Goal: Information Seeking & Learning: Learn about a topic

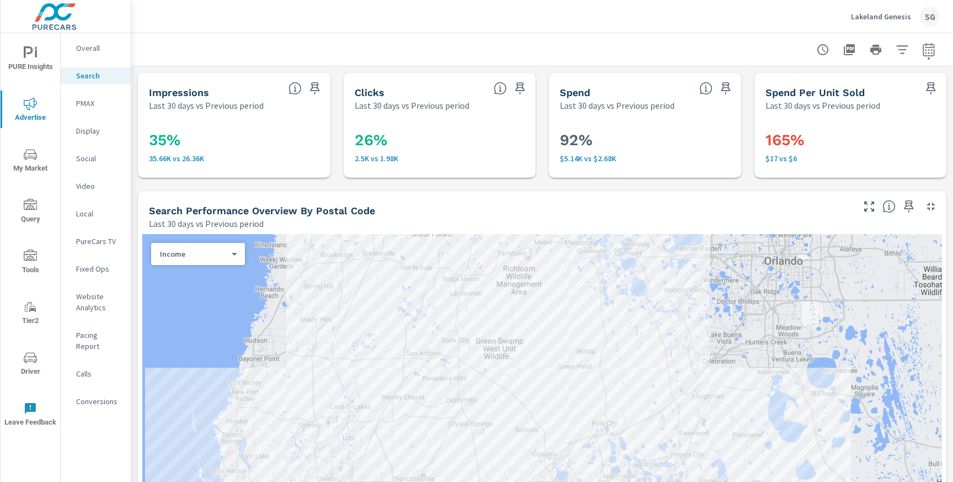
scroll to position [1119, 0]
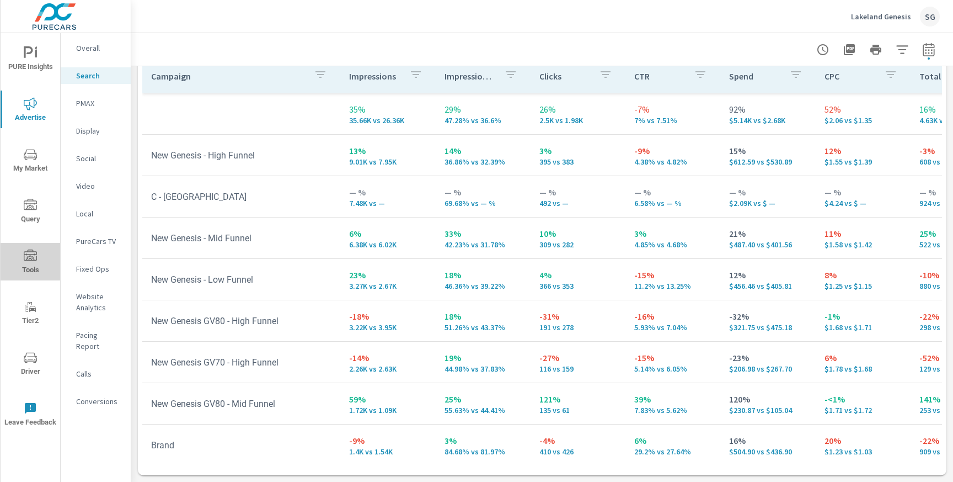
click at [36, 255] on icon "nav menu" at bounding box center [30, 255] width 13 height 13
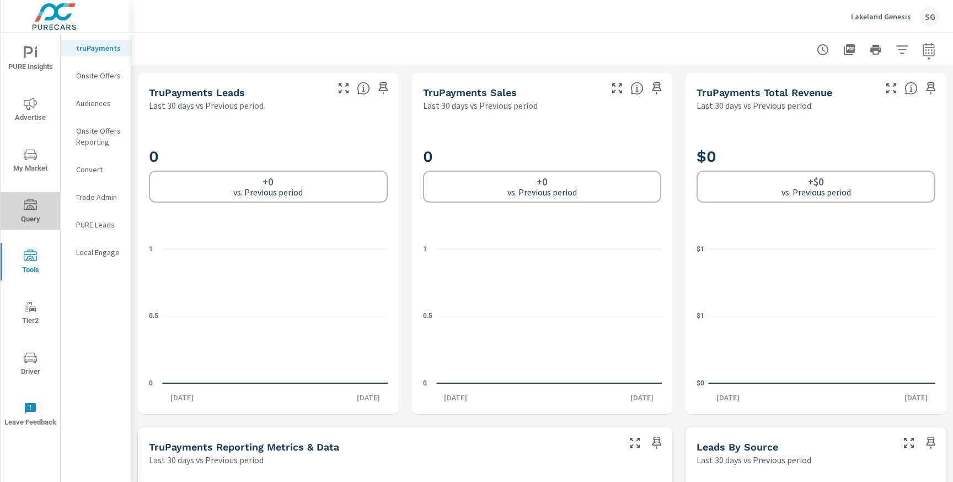
click at [36, 219] on span "Query" at bounding box center [30, 212] width 53 height 27
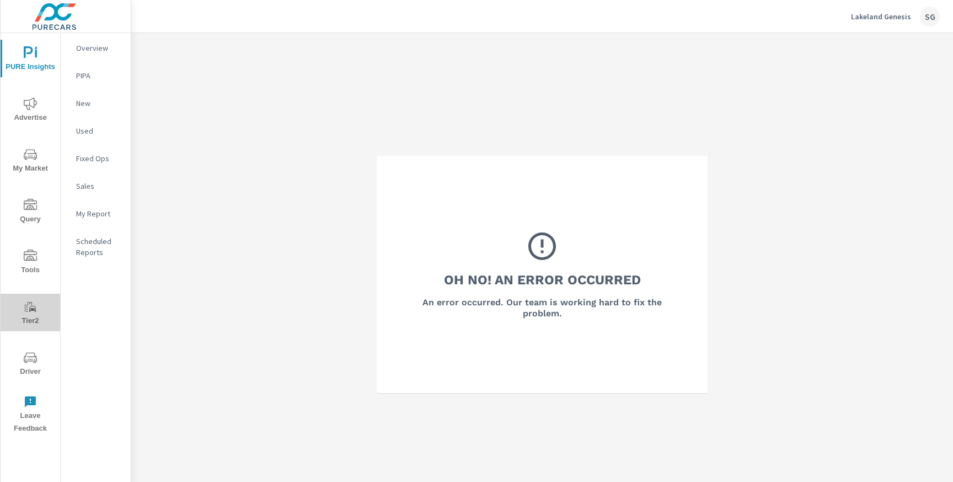
click at [28, 319] on span "Tier2" at bounding box center [30, 313] width 53 height 27
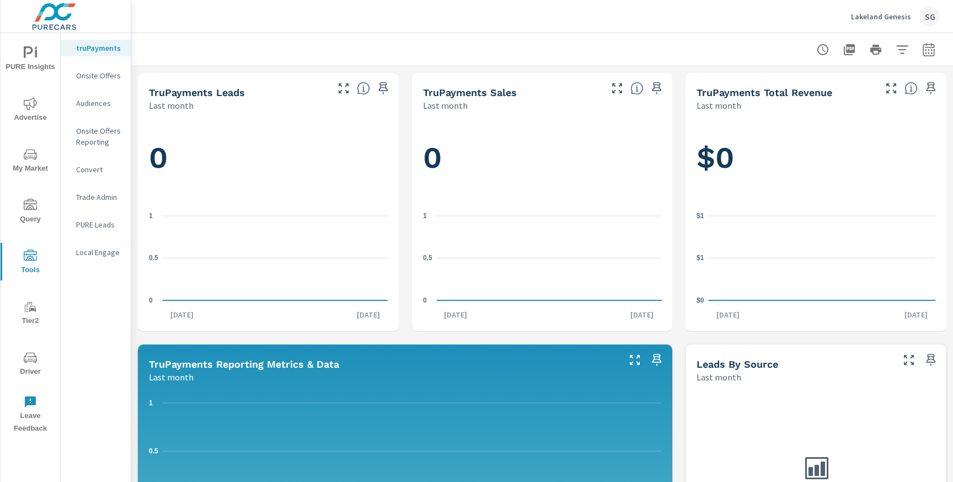
click at [38, 213] on span "Query" at bounding box center [30, 212] width 53 height 27
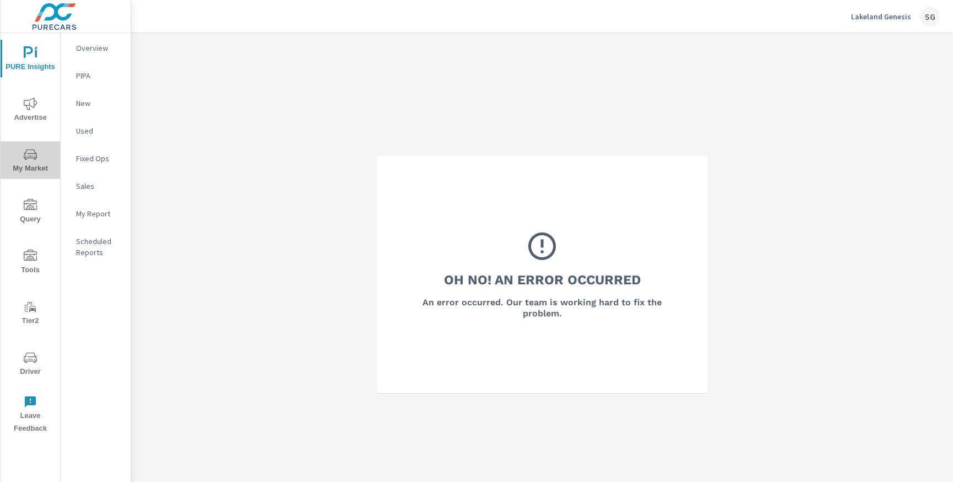
click at [32, 153] on icon "nav menu" at bounding box center [30, 154] width 13 height 10
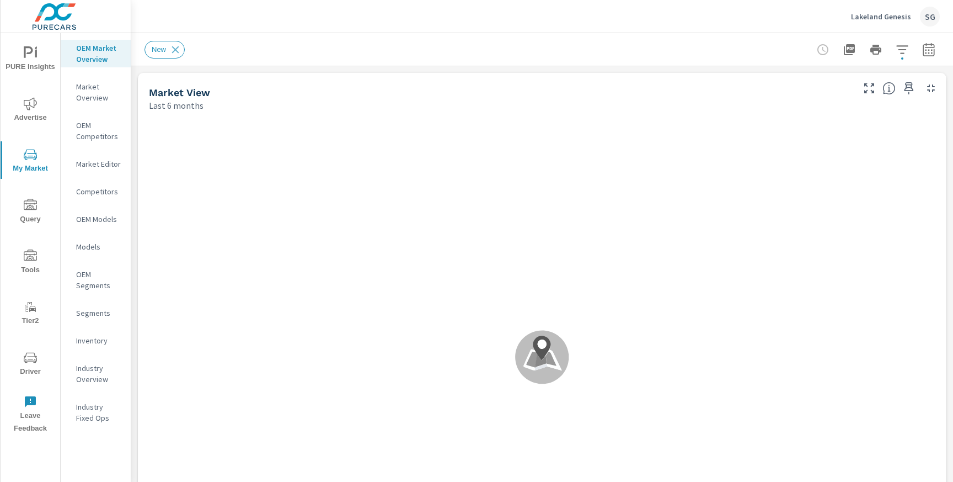
click at [939, 48] on button "button" at bounding box center [929, 50] width 22 height 22
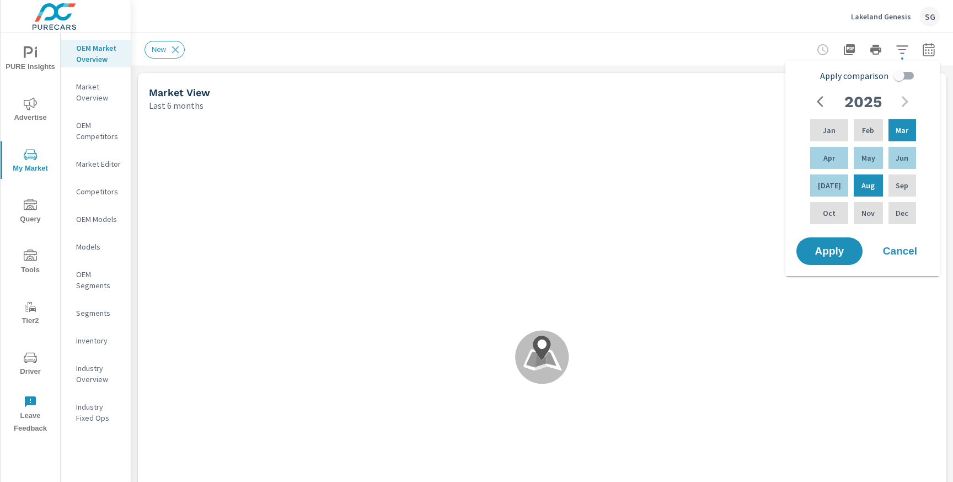
click at [899, 75] on input "Apply comparison" at bounding box center [899, 75] width 63 height 21
checkbox input "true"
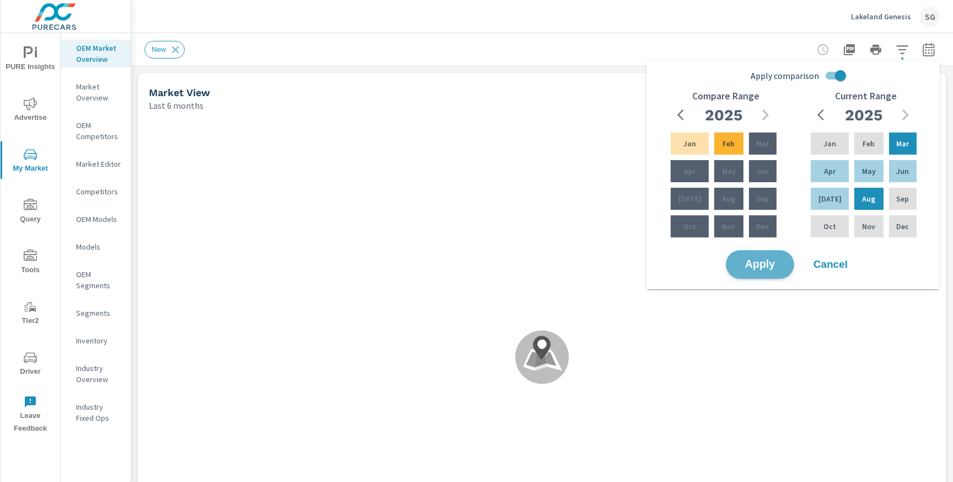
click at [782, 254] on button "Apply" at bounding box center [760, 264] width 68 height 29
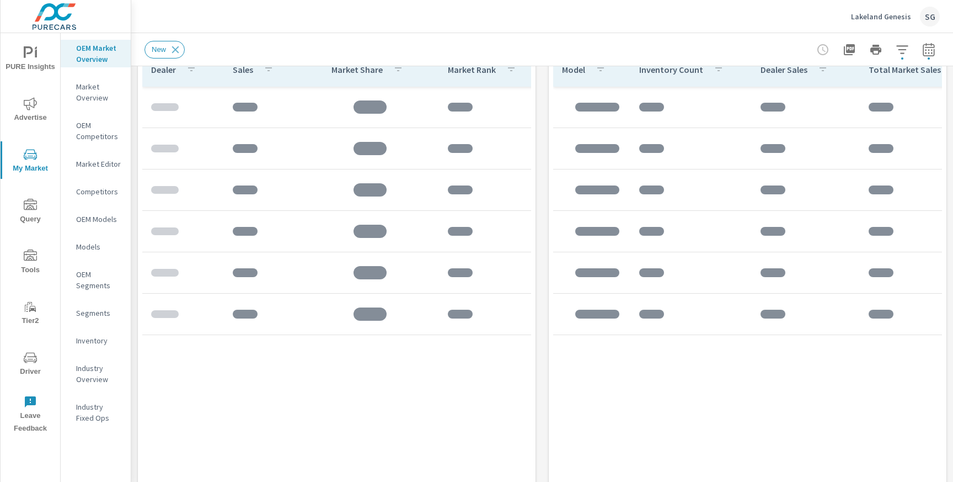
scroll to position [772, 0]
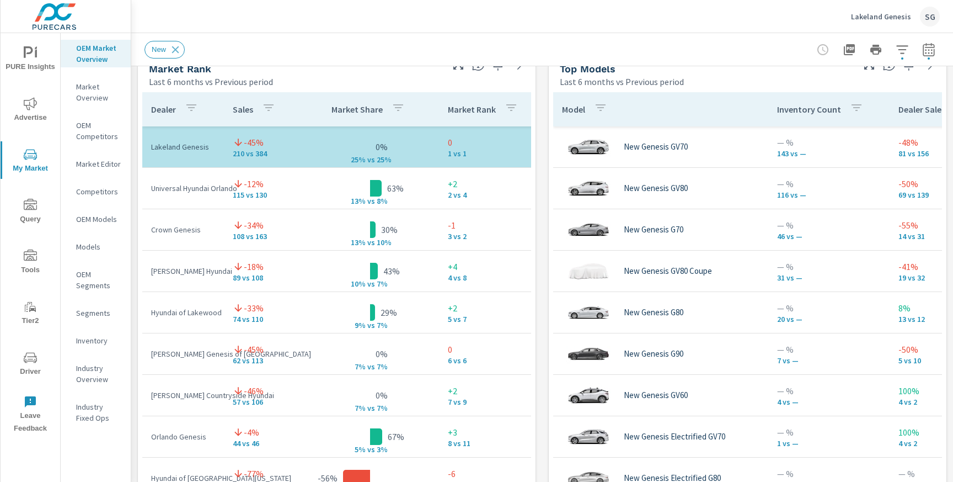
scroll to position [720, 0]
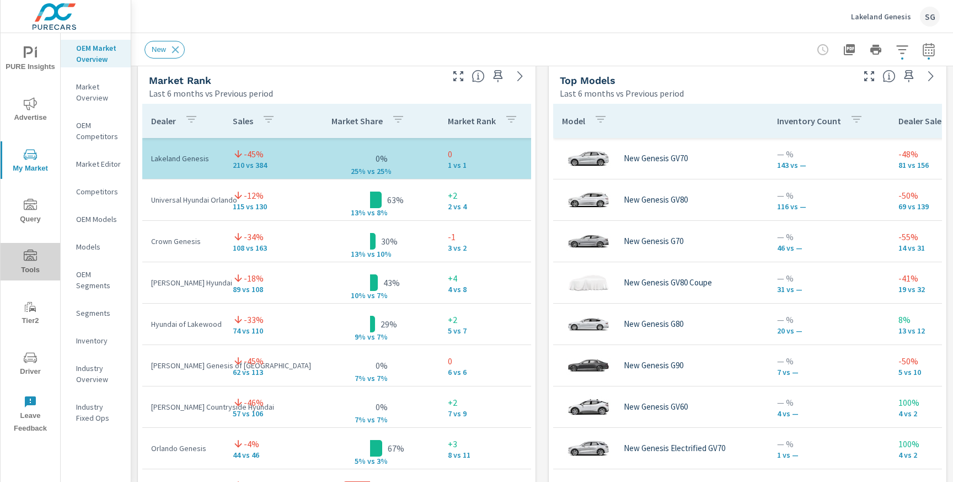
click at [31, 258] on icon "nav menu" at bounding box center [30, 255] width 13 height 13
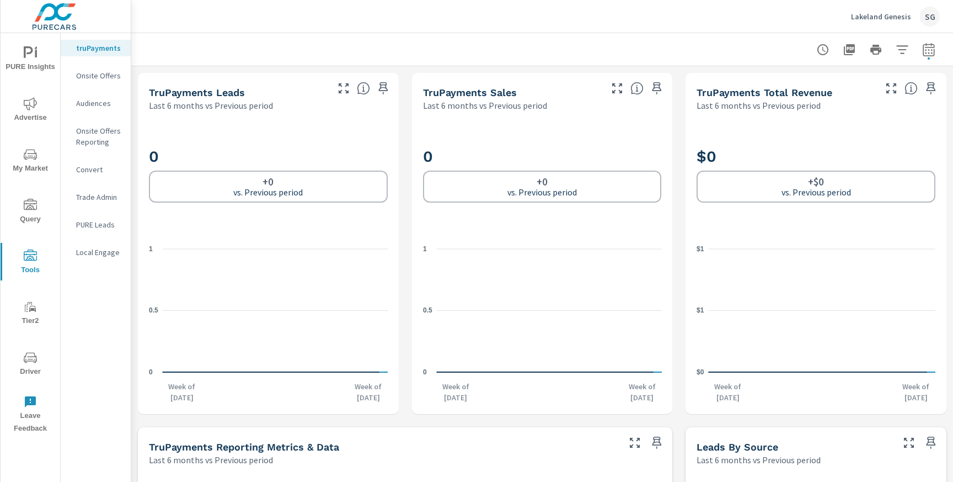
click at [33, 364] on span "Driver" at bounding box center [30, 364] width 53 height 27
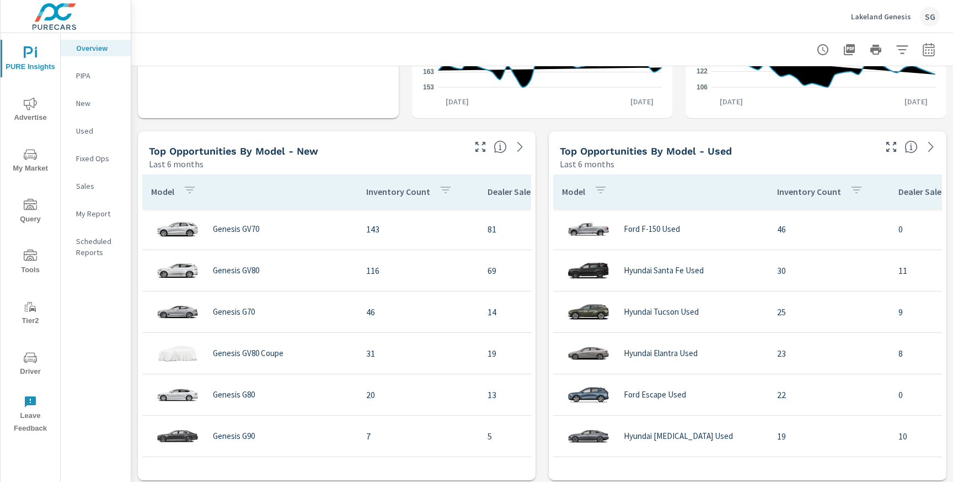
scroll to position [666, 0]
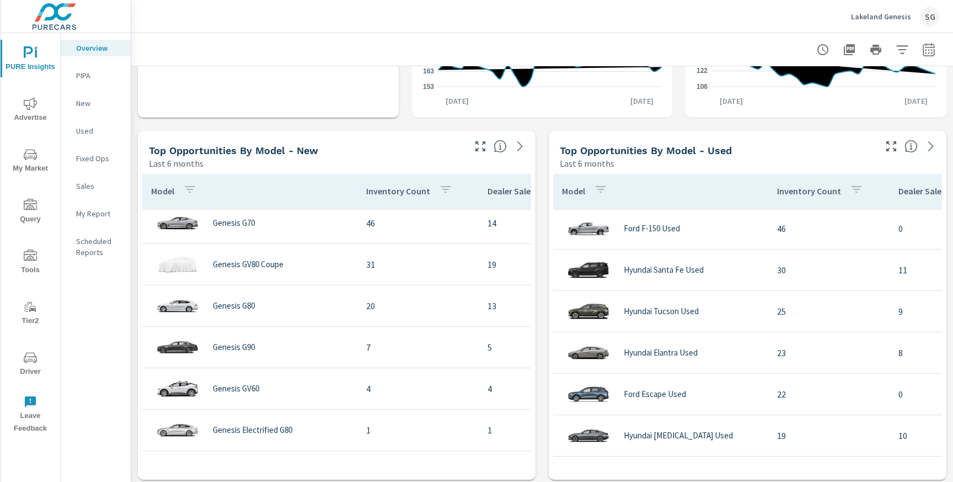
scroll to position [126, 0]
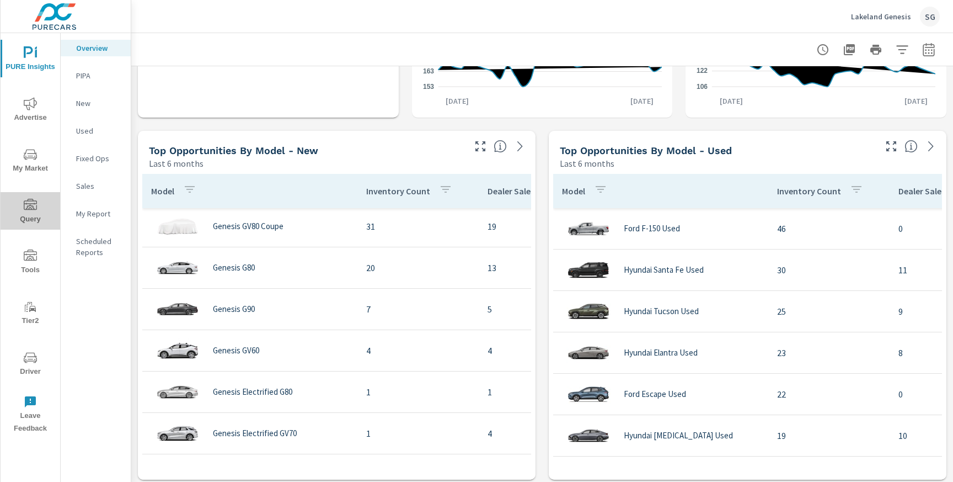
click at [28, 206] on icon "nav menu" at bounding box center [30, 205] width 13 height 13
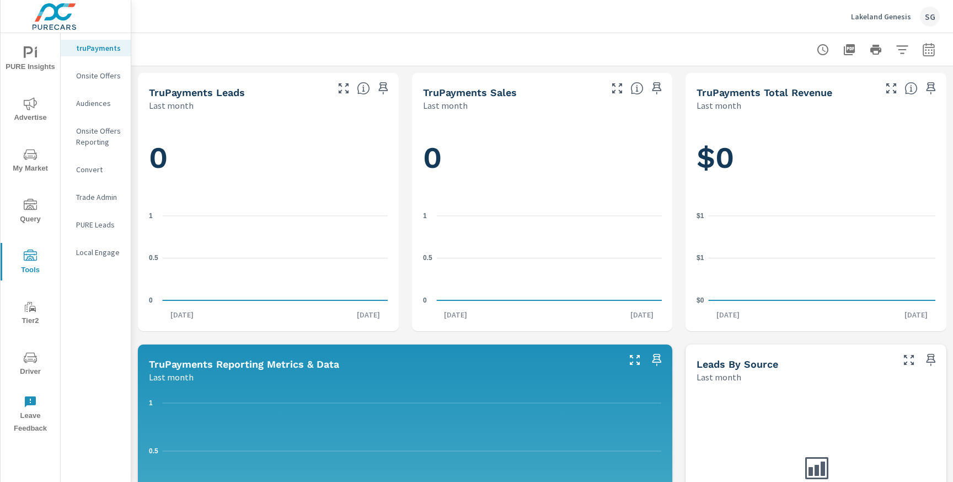
click at [82, 166] on p "Convert" at bounding box center [99, 169] width 46 height 11
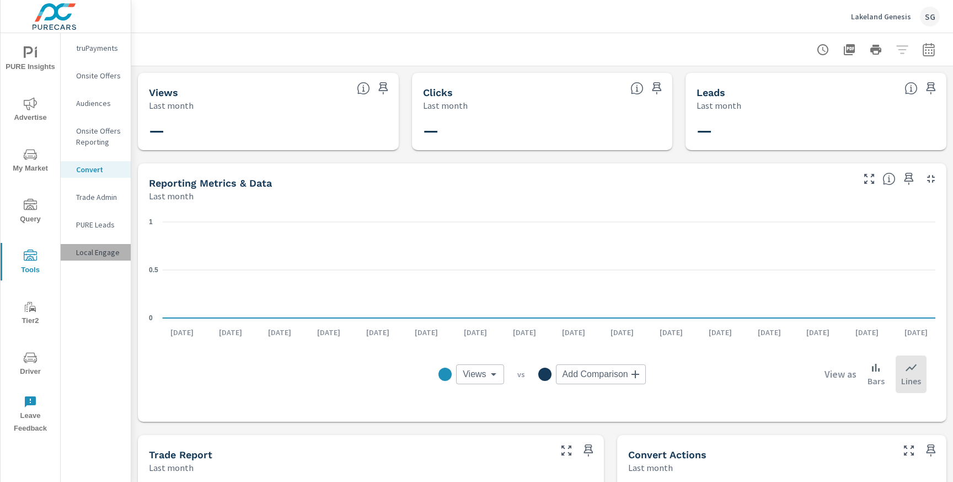
click at [89, 252] on p "Local Engage" at bounding box center [99, 252] width 46 height 11
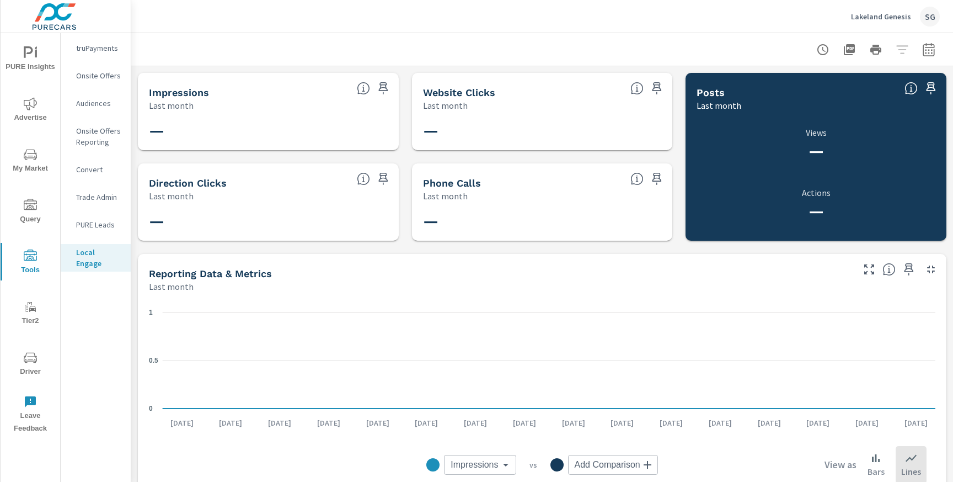
click at [39, 115] on span "Advertise" at bounding box center [30, 110] width 53 height 27
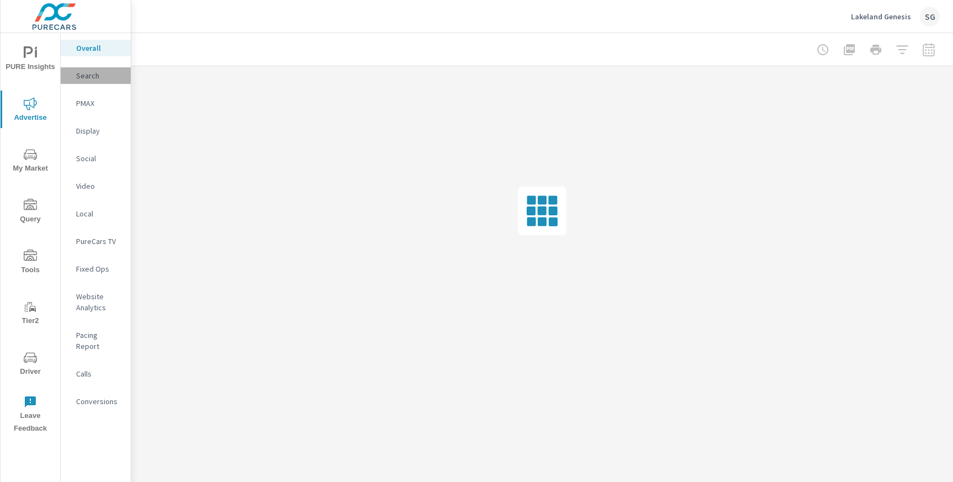
click at [88, 77] on p "Search" at bounding box center [99, 75] width 46 height 11
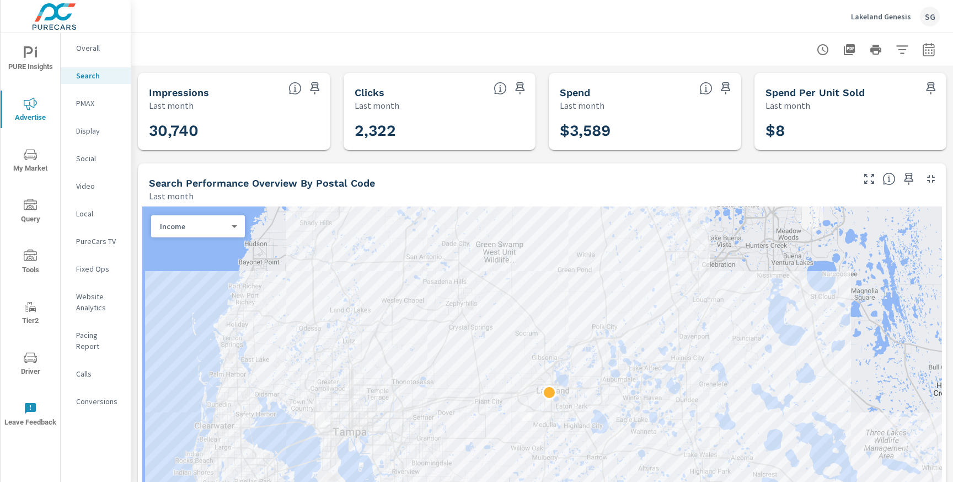
click at [928, 54] on icon "button" at bounding box center [928, 49] width 13 height 13
select select "Last month"
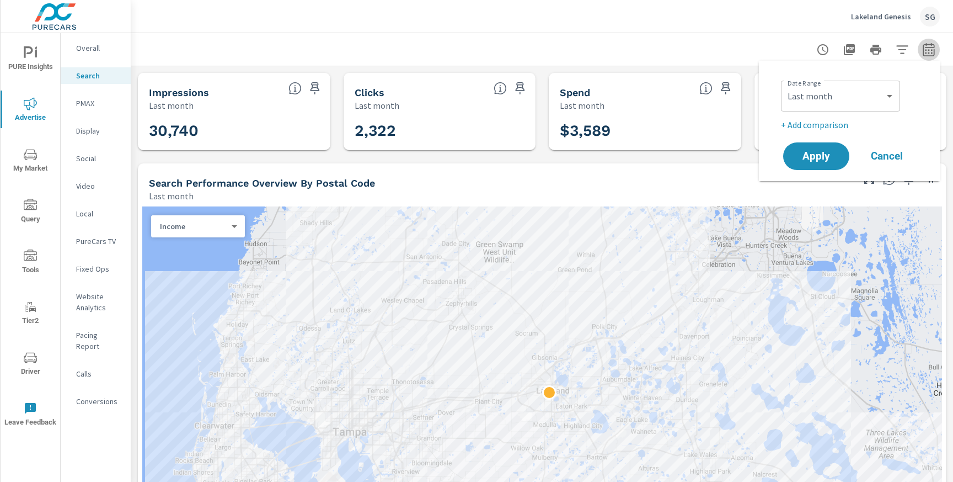
click at [928, 54] on icon "button" at bounding box center [928, 49] width 13 height 13
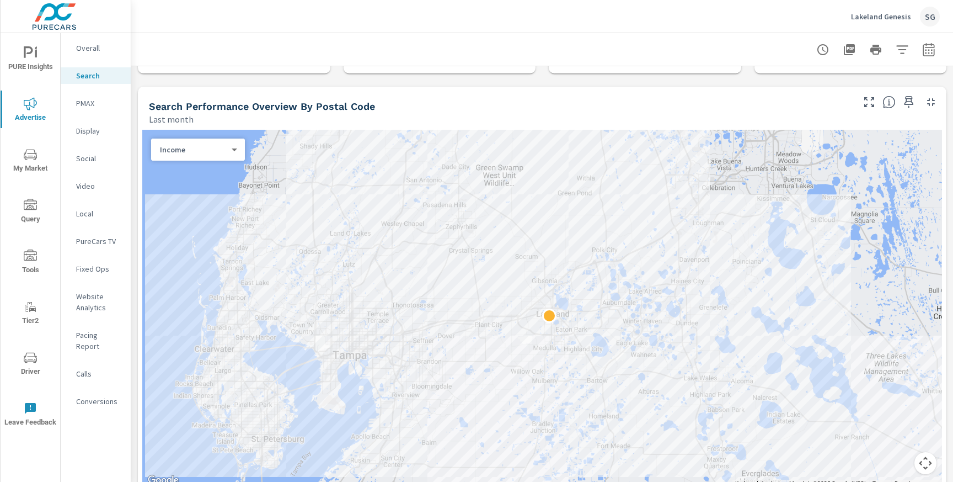
scroll to position [77, 0]
click at [225, 147] on p "Income" at bounding box center [193, 149] width 67 height 10
click at [225, 147] on div "Impressions Clicks Spend Population Income" at bounding box center [476, 241] width 953 height 482
click at [213, 112] on li "Spend" at bounding box center [193, 114] width 85 height 18
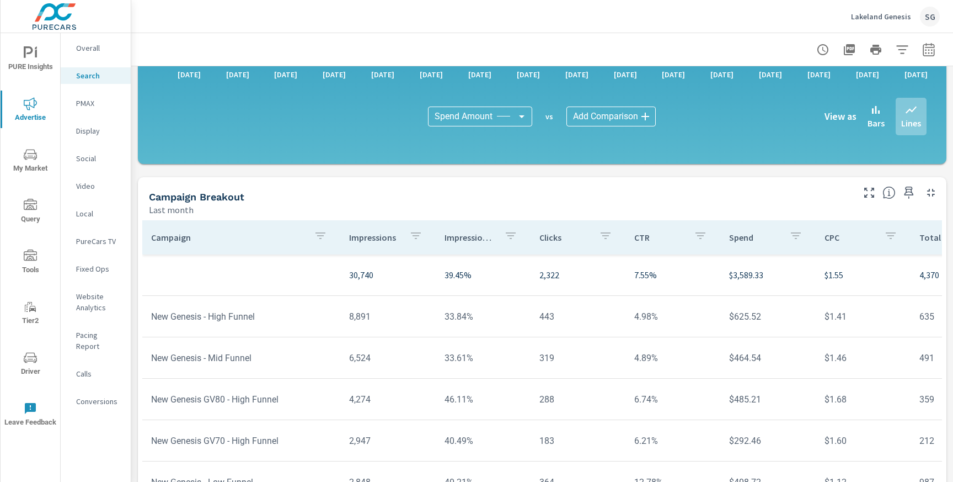
scroll to position [761, 0]
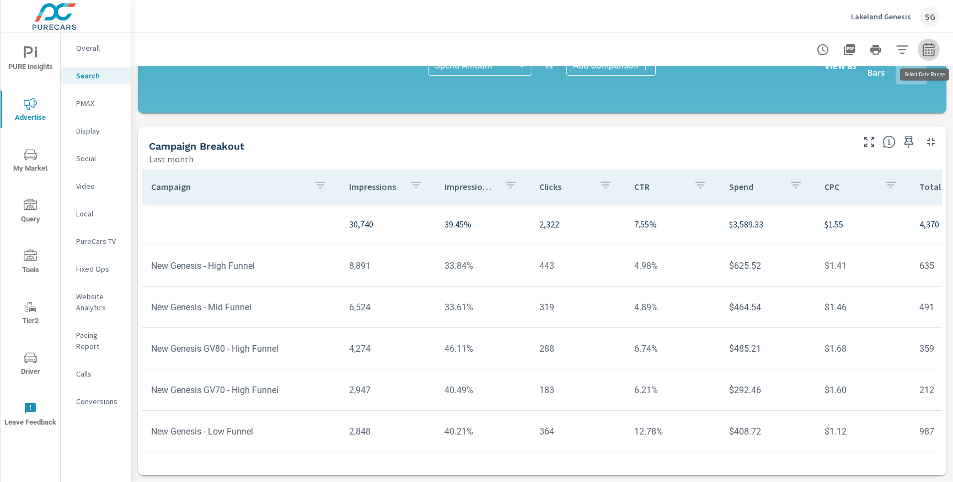
click at [927, 57] on button "button" at bounding box center [929, 50] width 22 height 22
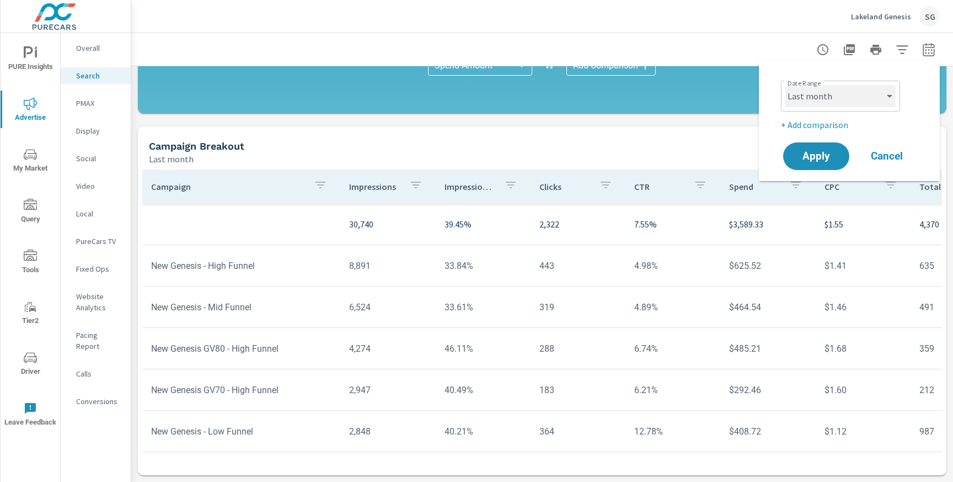
click at [861, 100] on select "Custom [DATE] Last week Last 7 days Last 14 days Last 30 days Last 45 days Last…" at bounding box center [841, 96] width 110 height 22
click at [786, 85] on select "Custom [DATE] Last week Last 7 days Last 14 days Last 30 days Last 45 days Last…" at bounding box center [841, 96] width 110 height 22
select select "Last 30 days"
click at [820, 126] on p "+ Add comparison" at bounding box center [851, 124] width 141 height 13
select select "Previous period"
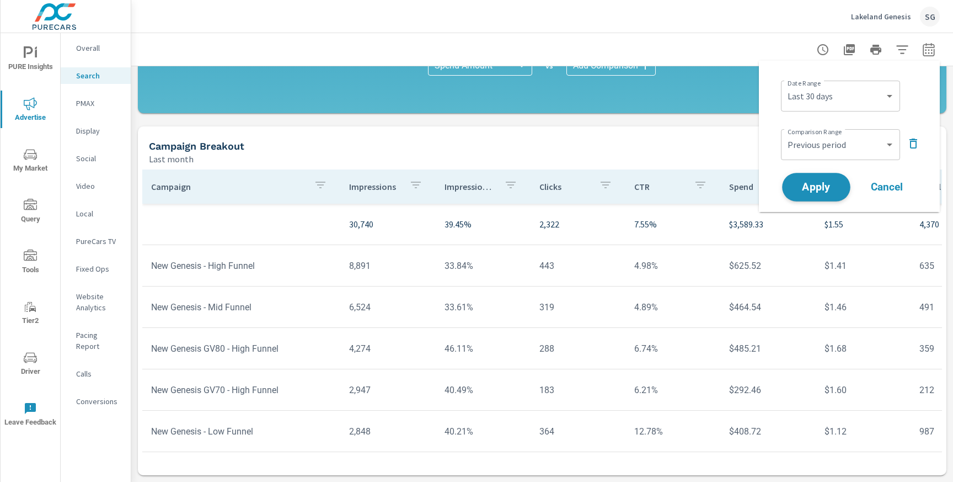
click at [817, 182] on span "Apply" at bounding box center [816, 187] width 45 height 10
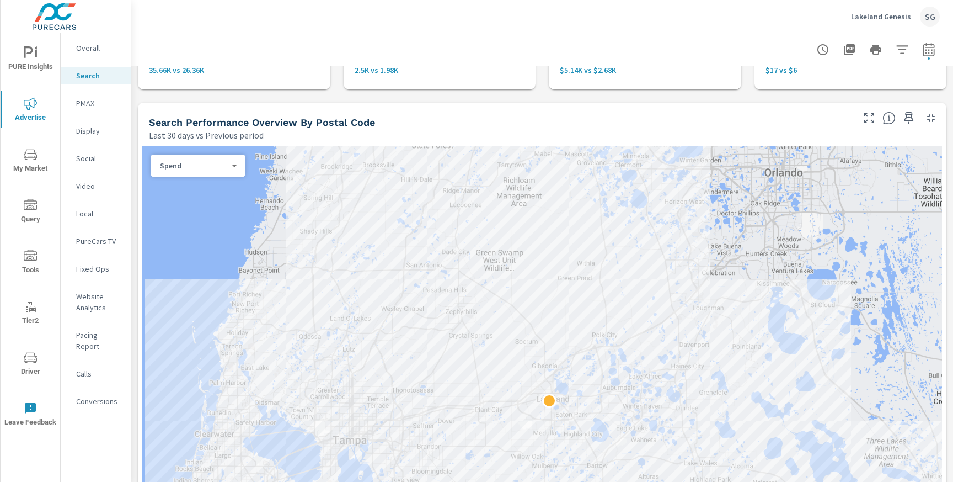
scroll to position [83, 0]
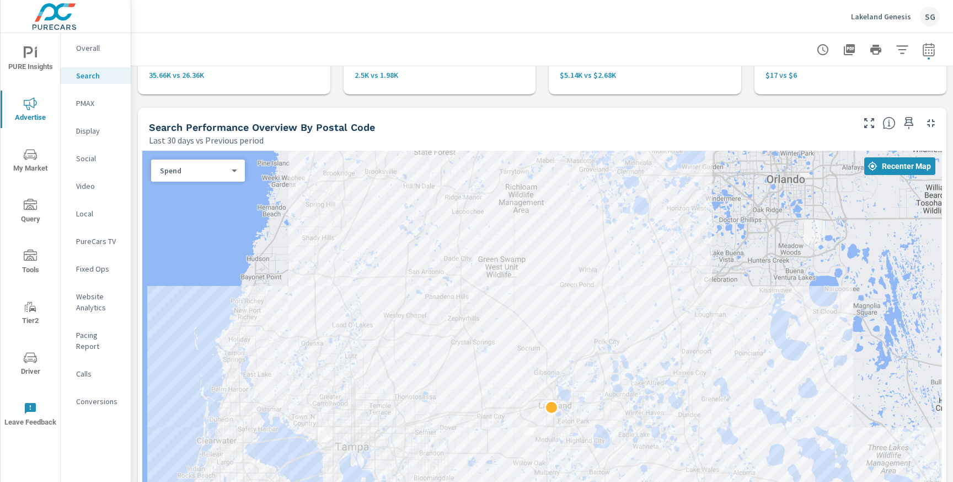
click at [416, 136] on div "Last 30 days vs Previous period" at bounding box center [500, 139] width 703 height 13
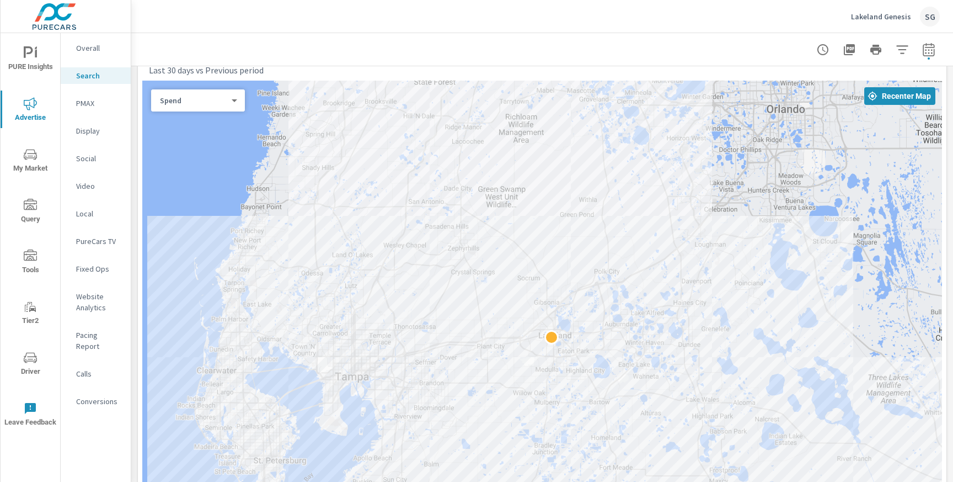
scroll to position [157, 0]
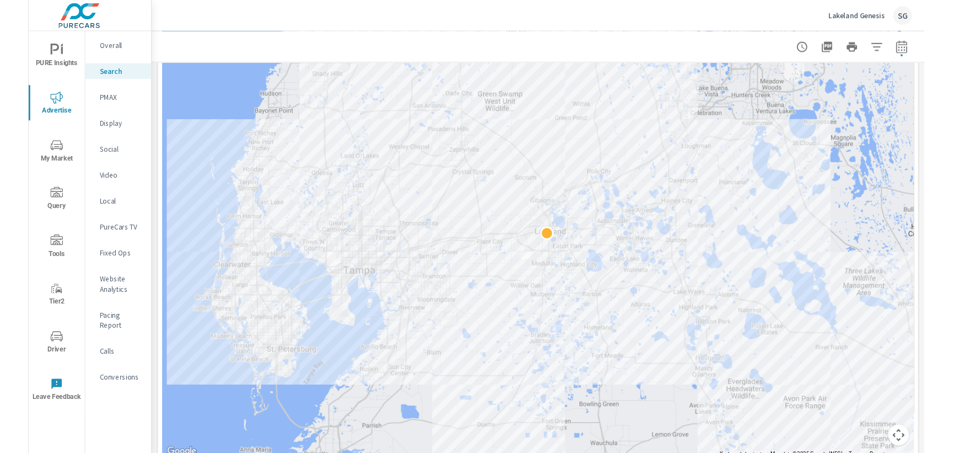
scroll to position [255, 0]
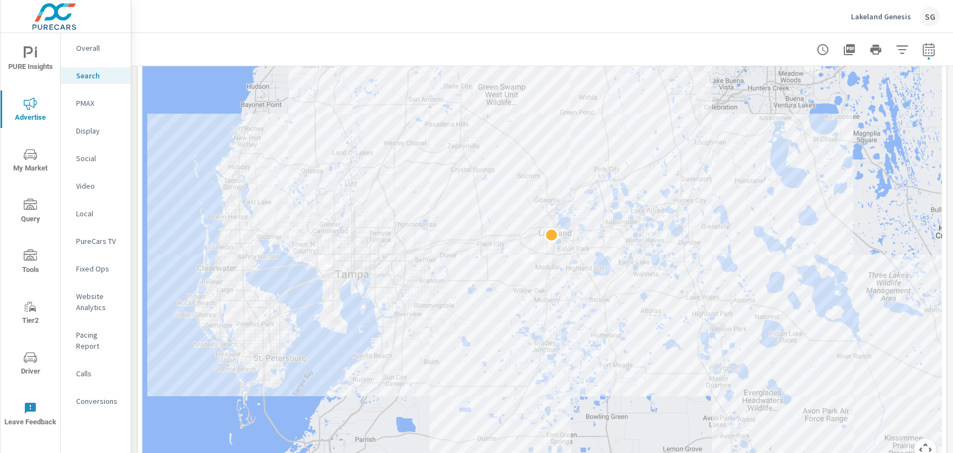
click at [512, 55] on div at bounding box center [542, 49] width 795 height 33
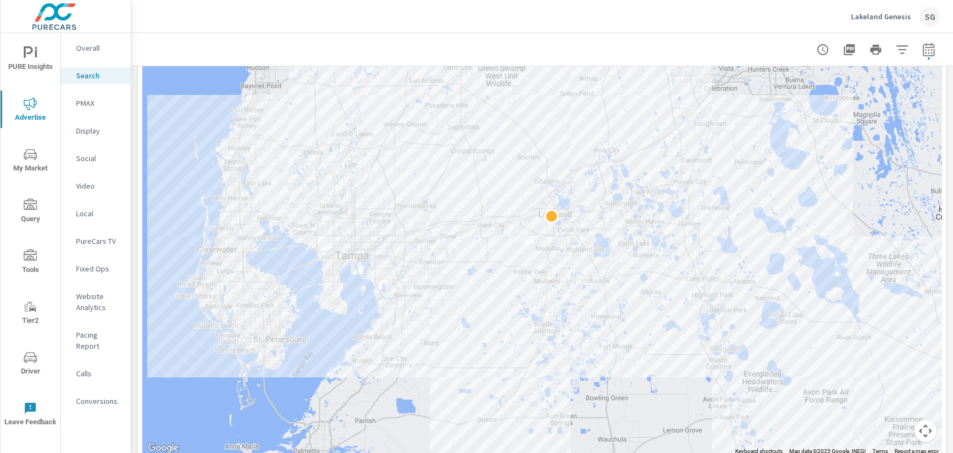
scroll to position [284, 0]
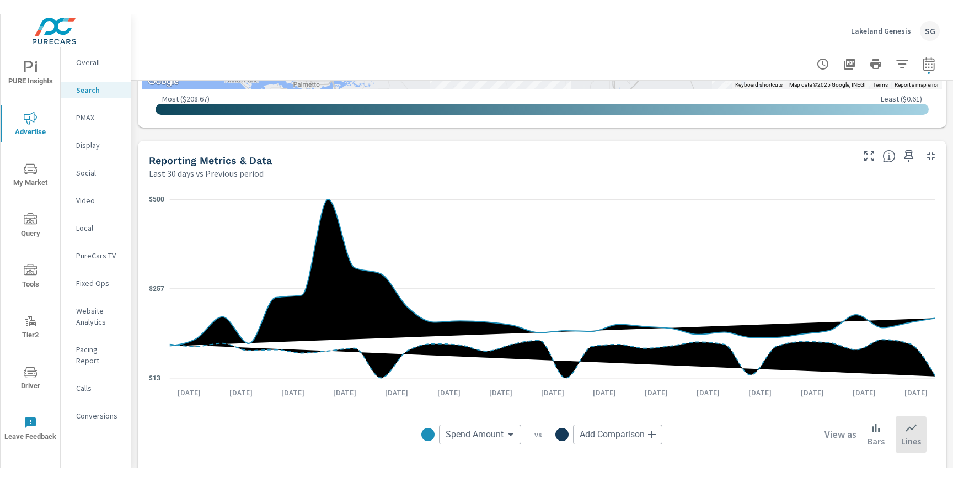
scroll to position [660, 0]
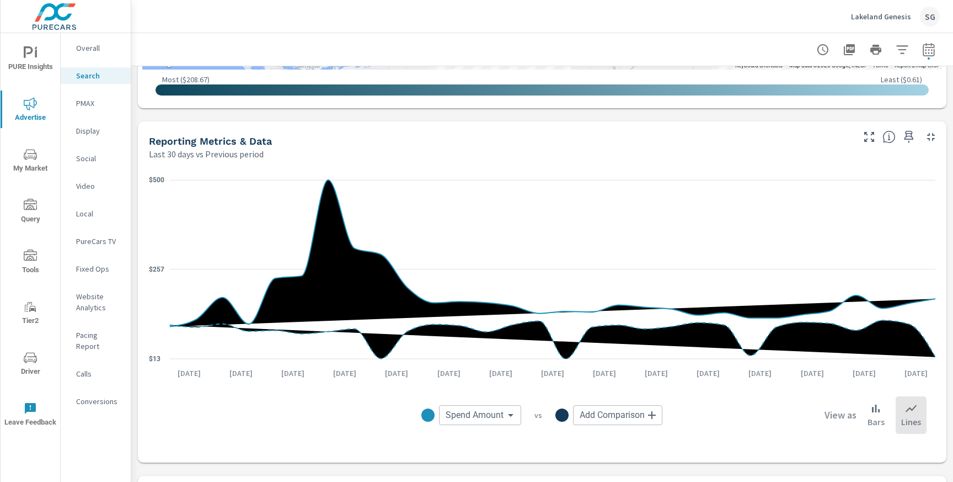
click at [891, 21] on div "Lakeland Genesis SG" at bounding box center [895, 17] width 89 height 20
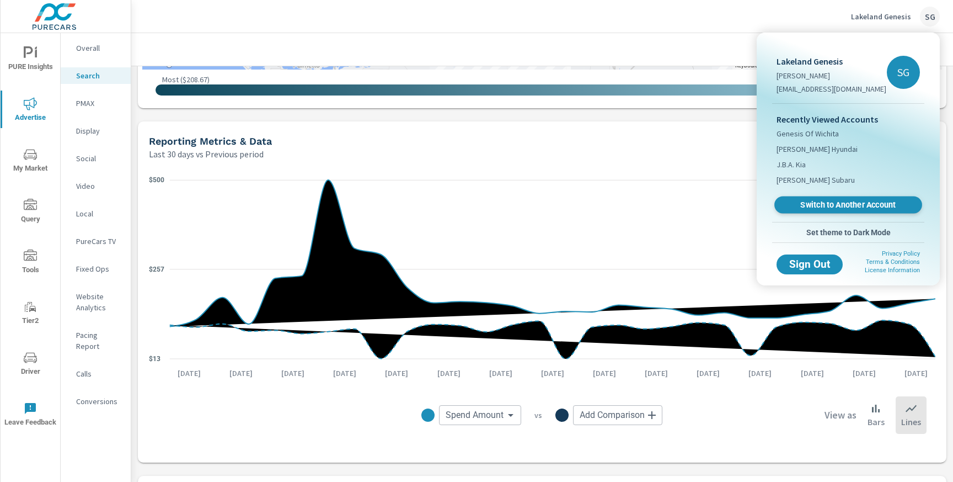
click at [863, 205] on span "Switch to Another Account" at bounding box center [848, 205] width 135 height 10
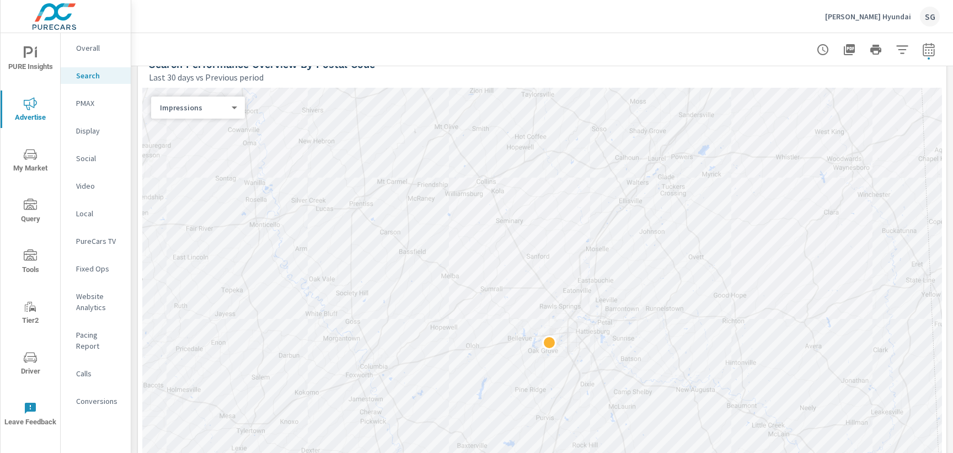
scroll to position [147, 0]
click at [198, 107] on body "PURE Insights Advertise My Market Query Tools Tier2 Driver Leave Feedback Overa…" at bounding box center [476, 226] width 953 height 453
click at [196, 149] on li "Spend" at bounding box center [193, 142] width 85 height 18
click at [193, 109] on body "PURE Insights Advertise My Market Query Tools Tier2 Driver Leave Feedback Overa…" at bounding box center [476, 226] width 953 height 453
click at [202, 95] on li "Clicks" at bounding box center [193, 90] width 85 height 18
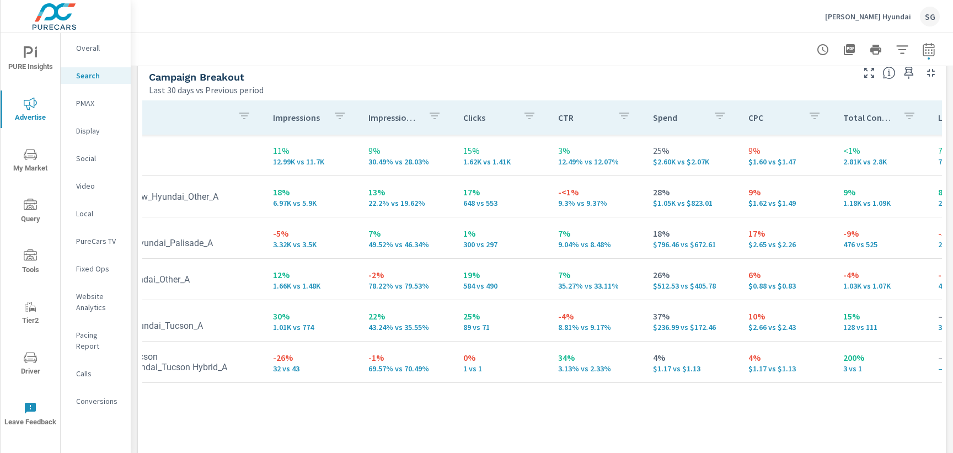
scroll to position [0, 77]
click at [739, 233] on td "17% $2.65 vs $2.26" at bounding box center [786, 238] width 95 height 40
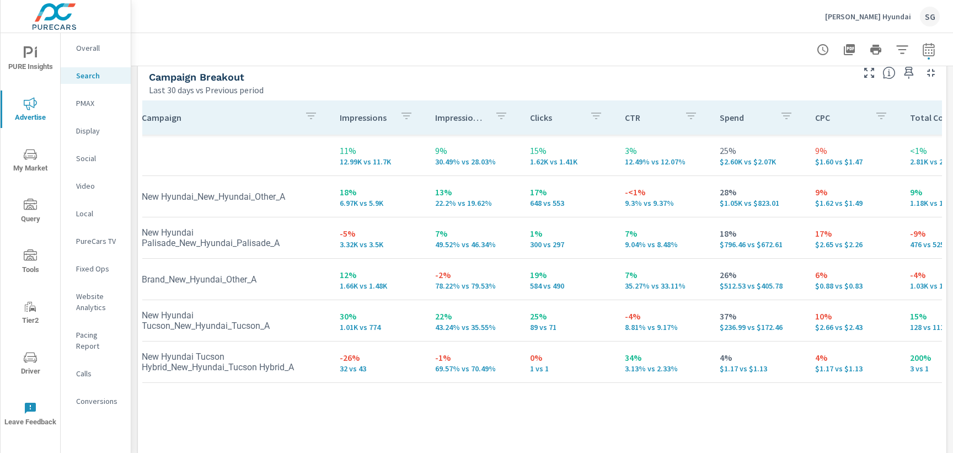
scroll to position [0, 0]
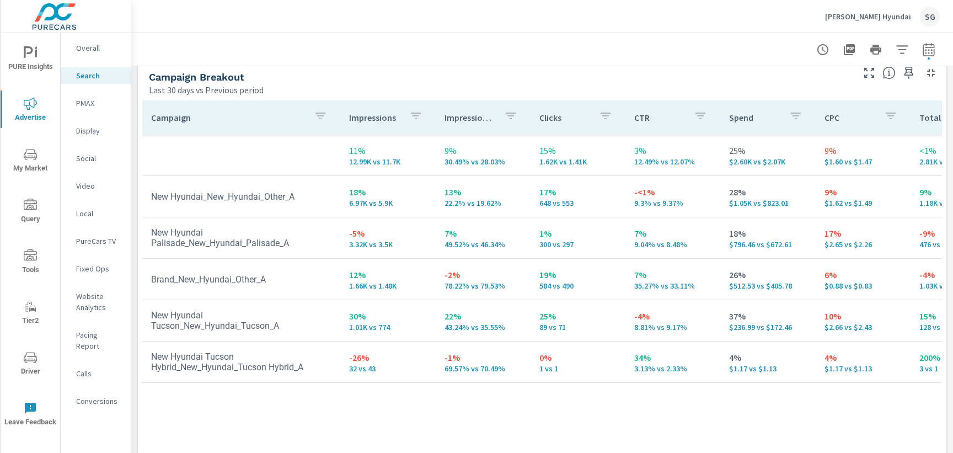
click at [87, 107] on p "PMAX" at bounding box center [99, 103] width 46 height 11
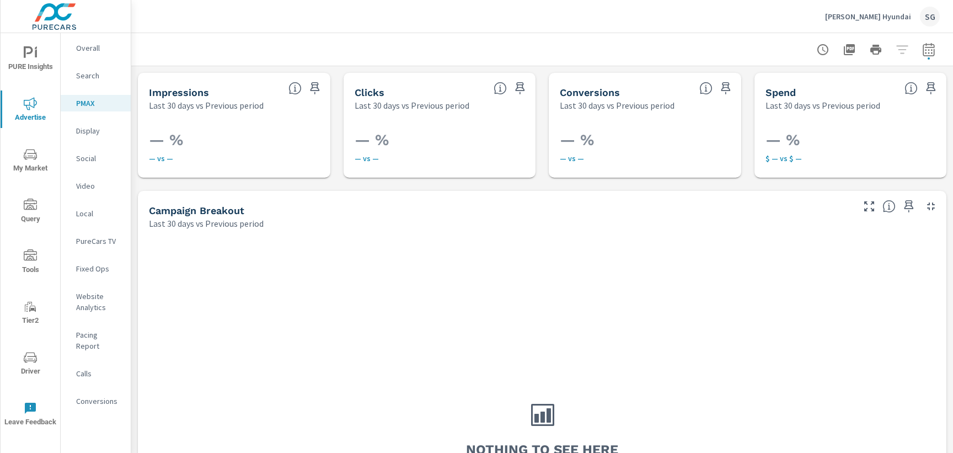
click at [85, 78] on p "Search" at bounding box center [99, 75] width 46 height 11
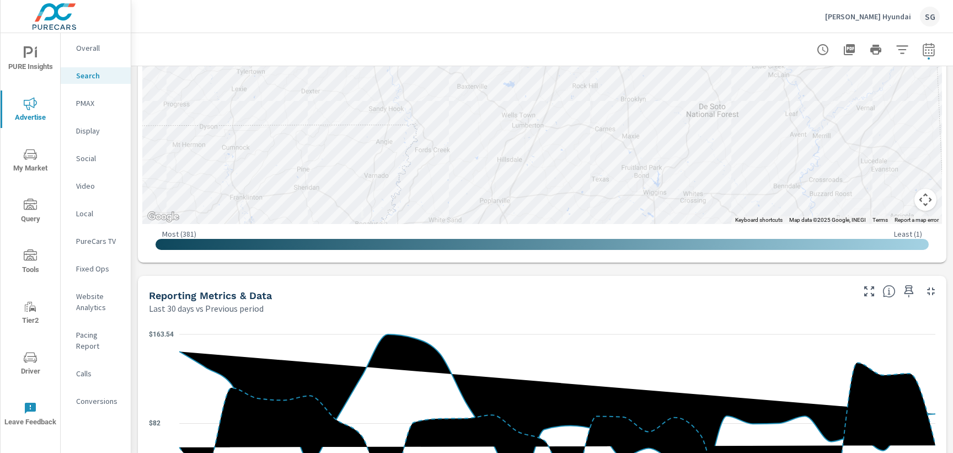
scroll to position [505, 0]
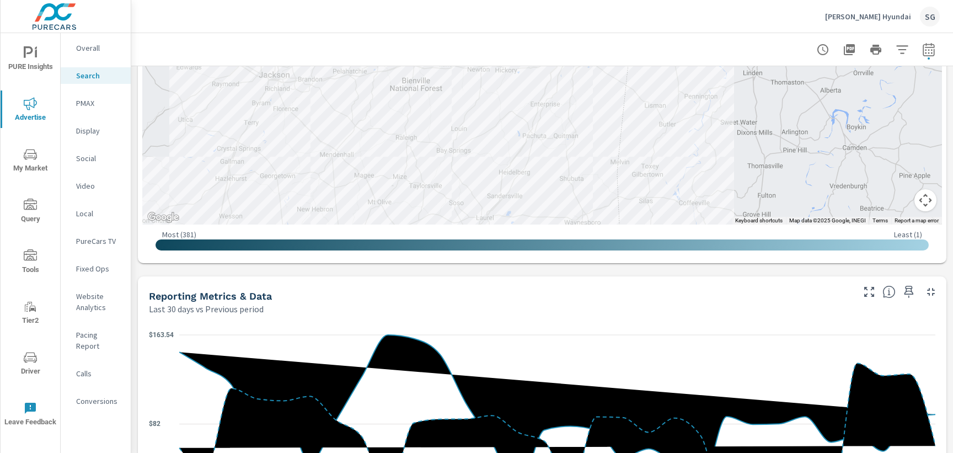
drag, startPoint x: 413, startPoint y: 120, endPoint x: 669, endPoint y: 300, distance: 312.8
click at [669, 300] on div "Impressions Last 30 days vs Previous period 11% 12.99K vs 11.7K Clicks Last 30 …" at bounding box center [542, 328] width 822 height 1535
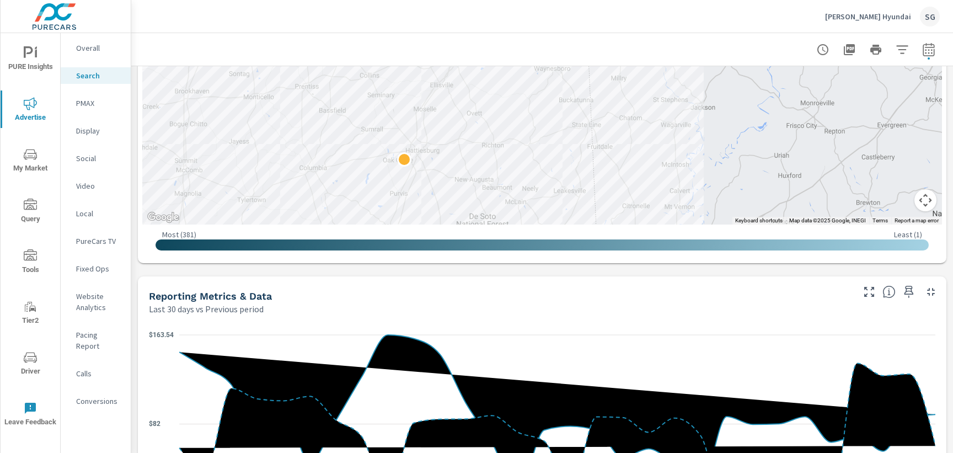
drag, startPoint x: 648, startPoint y: 154, endPoint x: 617, endPoint y: -1, distance: 158.0
click at [617, 0] on html "PURE Insights Advertise My Market Query Tools Tier2 Driver Leave Feedback Overa…" at bounding box center [476, 226] width 953 height 453
click at [605, 272] on div "Impressions Last 30 days vs Previous period 11% 12.99K vs 11.7K Clicks Last 30 …" at bounding box center [542, 328] width 822 height 1535
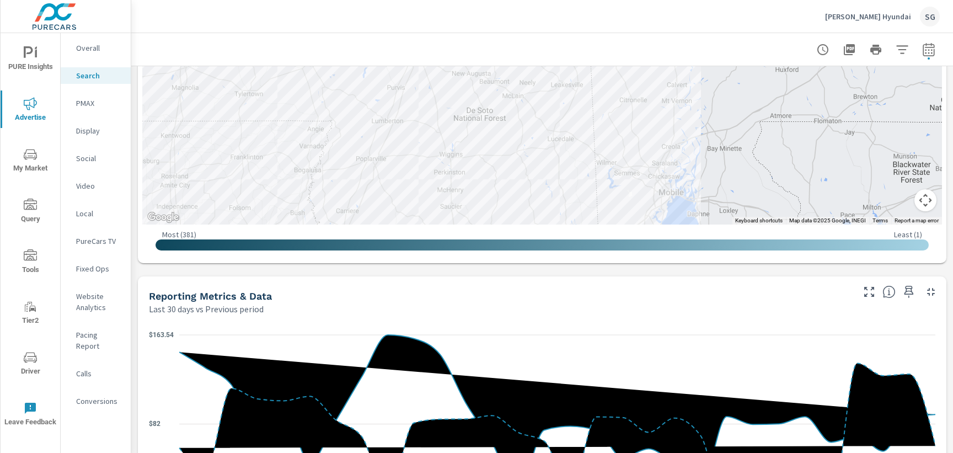
drag, startPoint x: 619, startPoint y: 184, endPoint x: 617, endPoint y: 77, distance: 107.1
click at [27, 163] on span "My Market" at bounding box center [30, 161] width 53 height 27
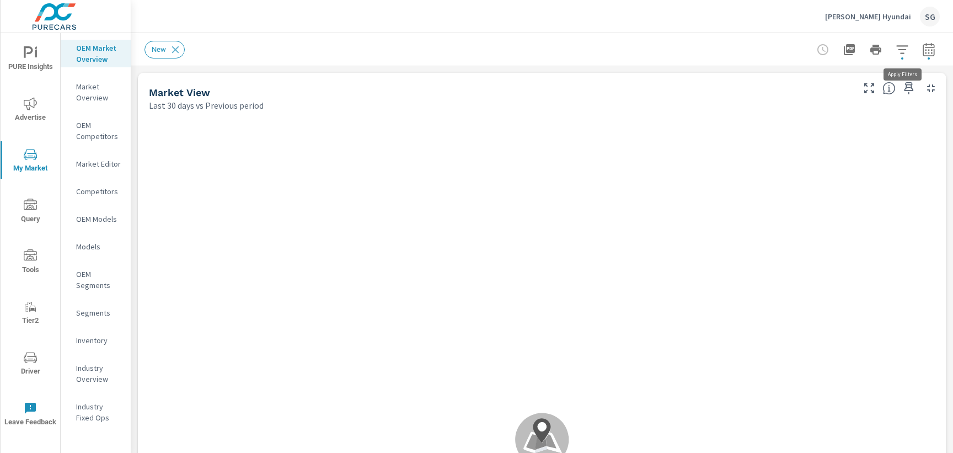
click at [904, 47] on icon "button" at bounding box center [902, 49] width 13 height 13
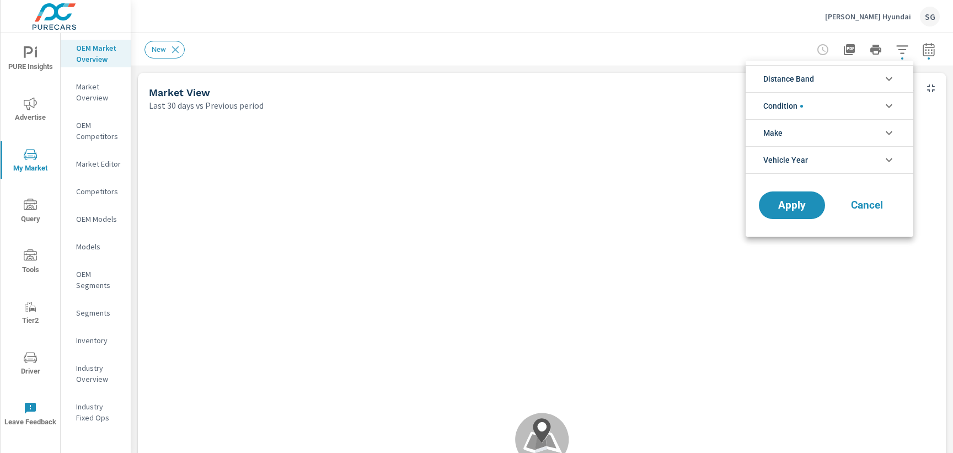
click at [921, 62] on div at bounding box center [476, 226] width 953 height 453
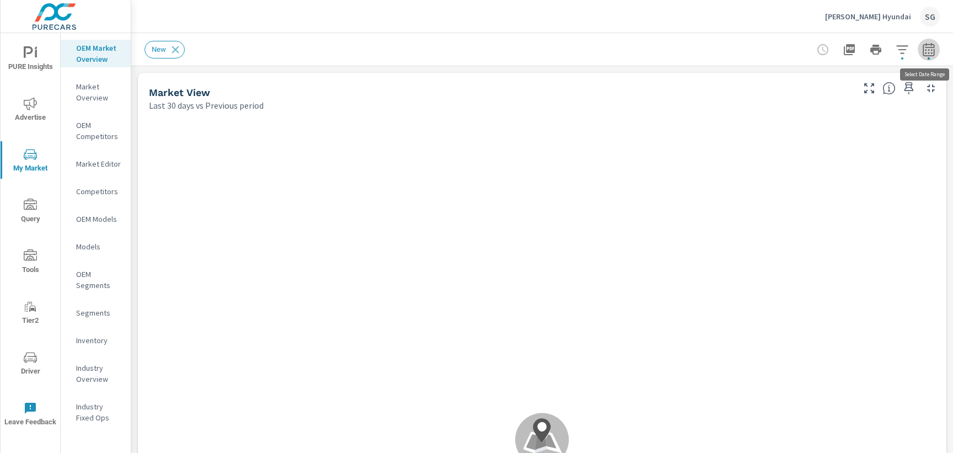
click at [931, 54] on icon "button" at bounding box center [928, 49] width 13 height 13
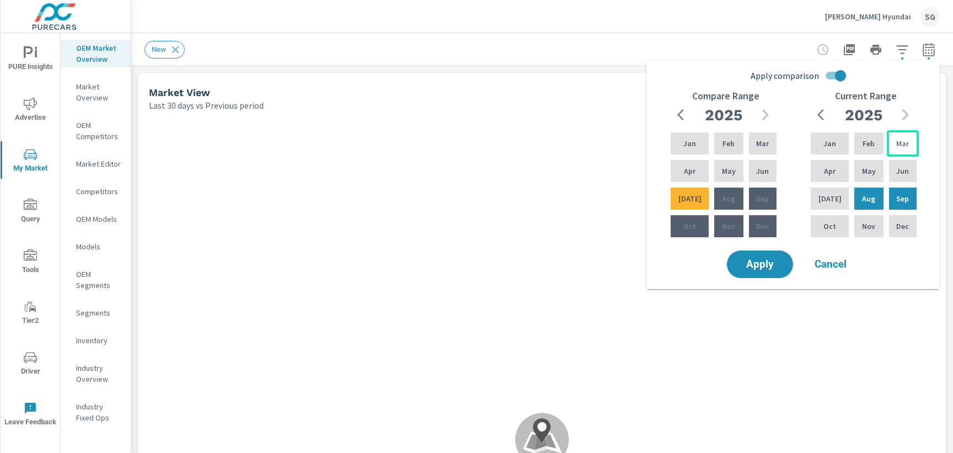
click at [896, 145] on p "Mar" at bounding box center [902, 143] width 13 height 11
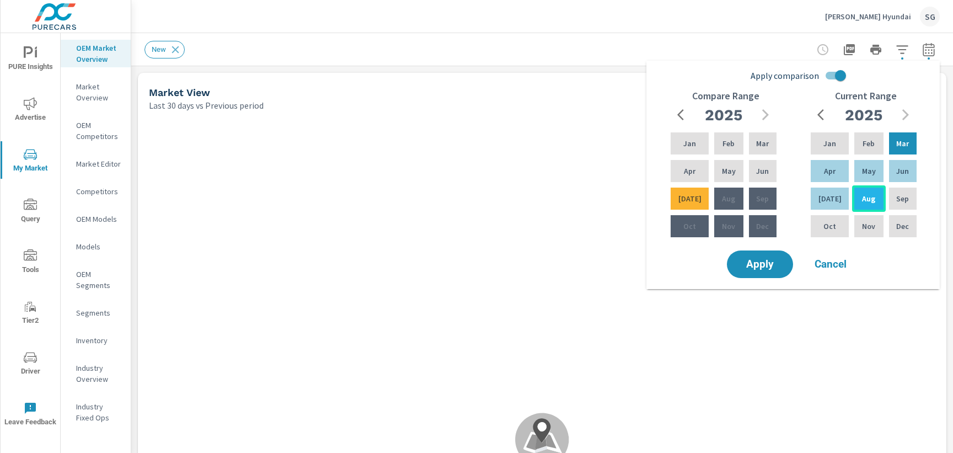
click at [864, 193] on p "Aug" at bounding box center [868, 198] width 13 height 11
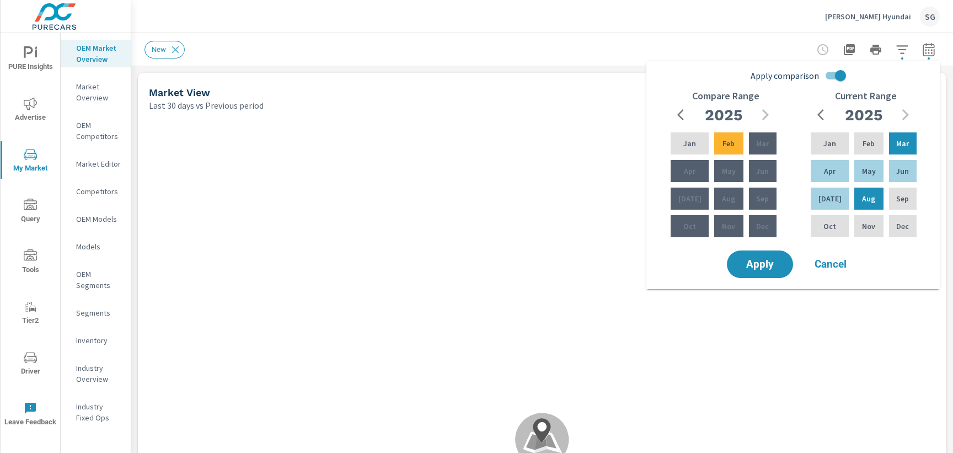
click at [833, 75] on input "Apply comparison" at bounding box center [840, 75] width 63 height 21
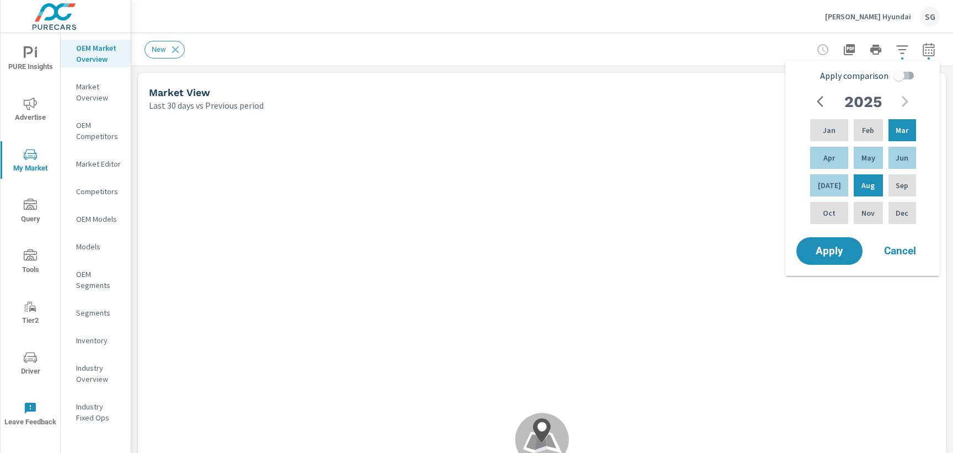
click at [907, 79] on input "Apply comparison" at bounding box center [899, 75] width 63 height 21
checkbox input "true"
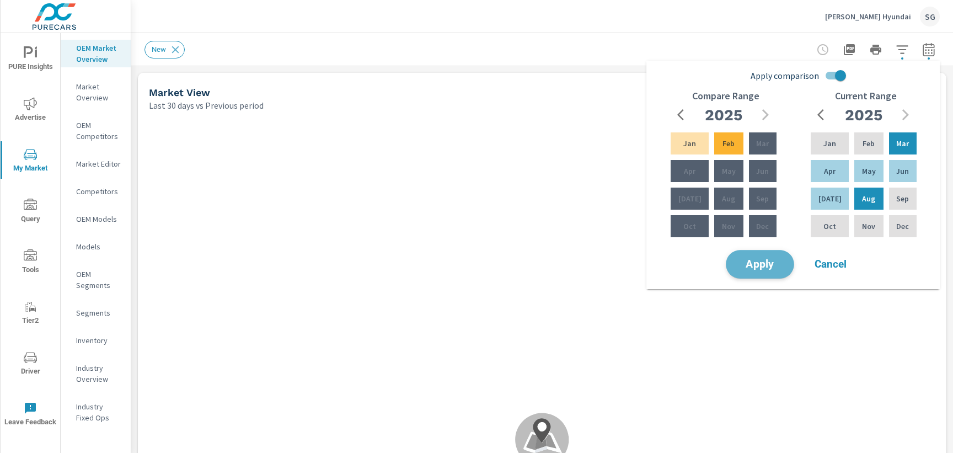
click at [753, 263] on span "Apply" at bounding box center [760, 264] width 45 height 10
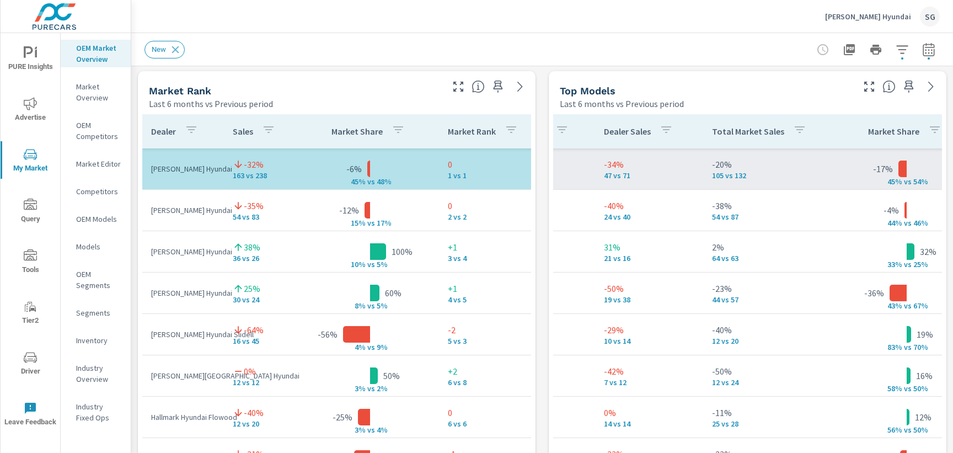
scroll to position [0, 296]
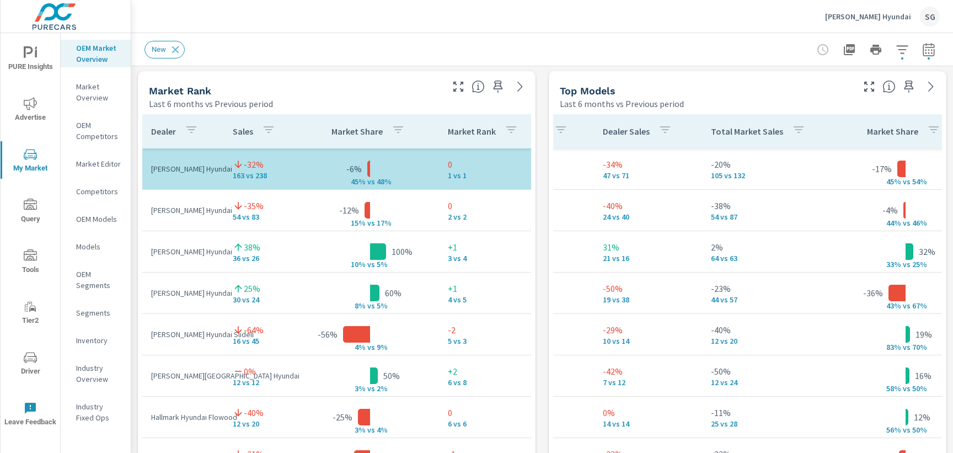
click at [871, 88] on icon "button" at bounding box center [869, 87] width 10 height 10
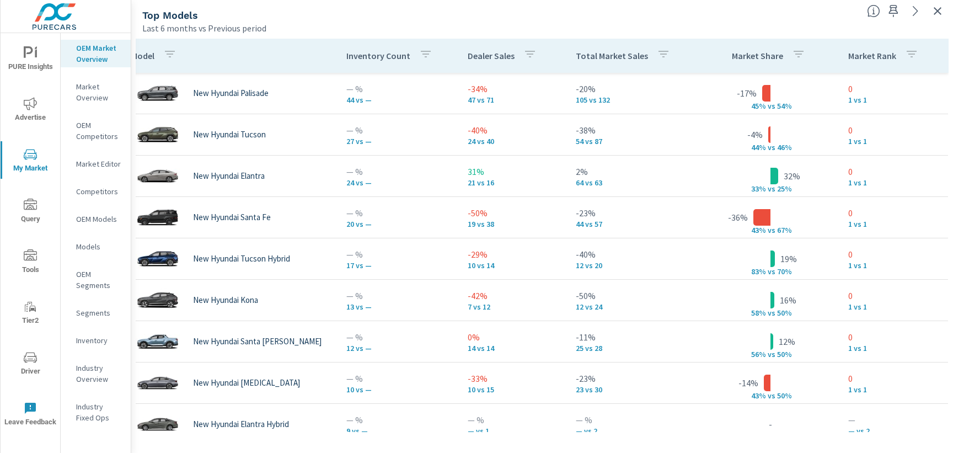
click at [362, 23] on div "Last 6 months vs Previous period" at bounding box center [500, 28] width 716 height 13
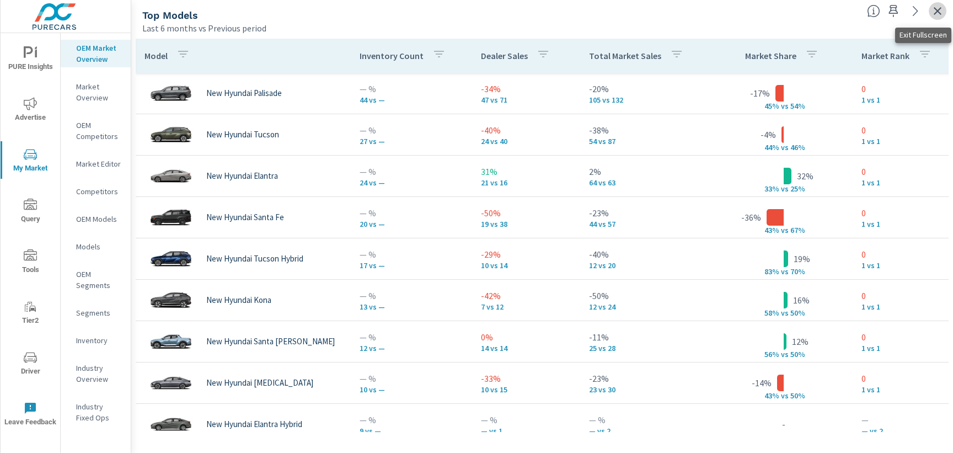
click at [939, 8] on icon "button" at bounding box center [937, 10] width 13 height 13
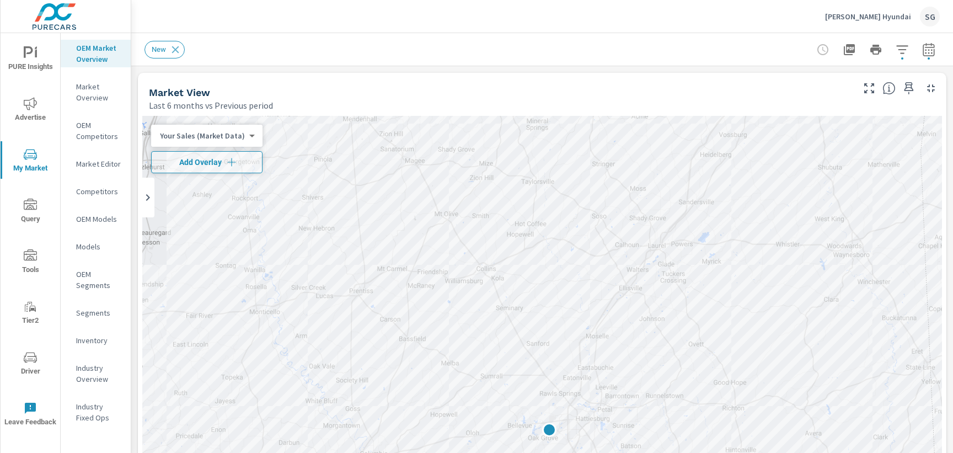
click at [275, 83] on div "Market View Last 6 months vs Previous period" at bounding box center [497, 92] width 718 height 39
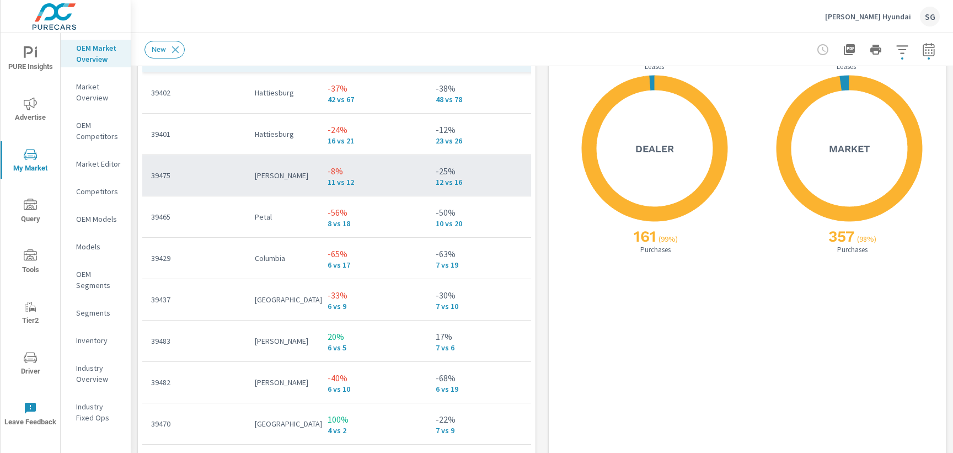
scroll to position [1373, 0]
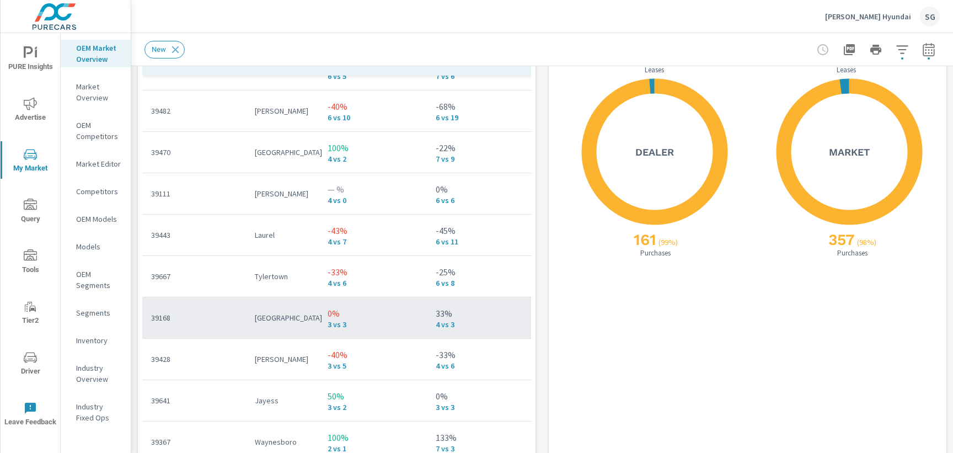
scroll to position [265, 0]
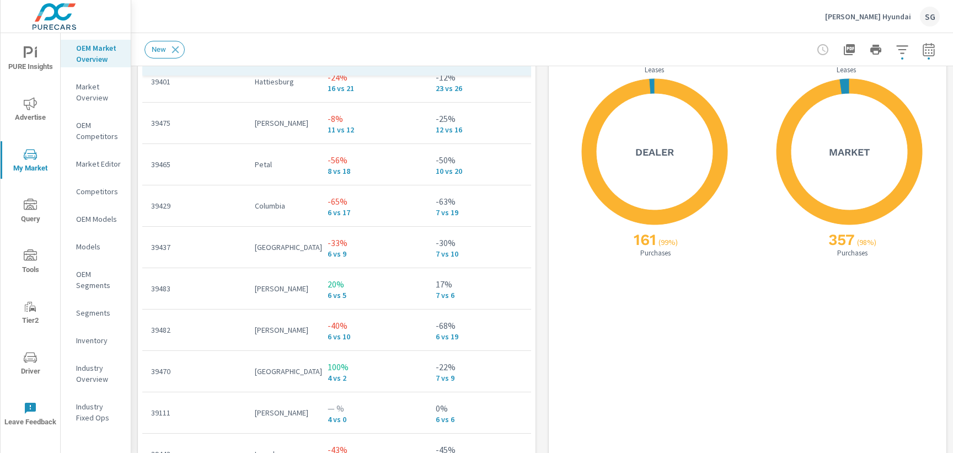
scroll to position [52, 0]
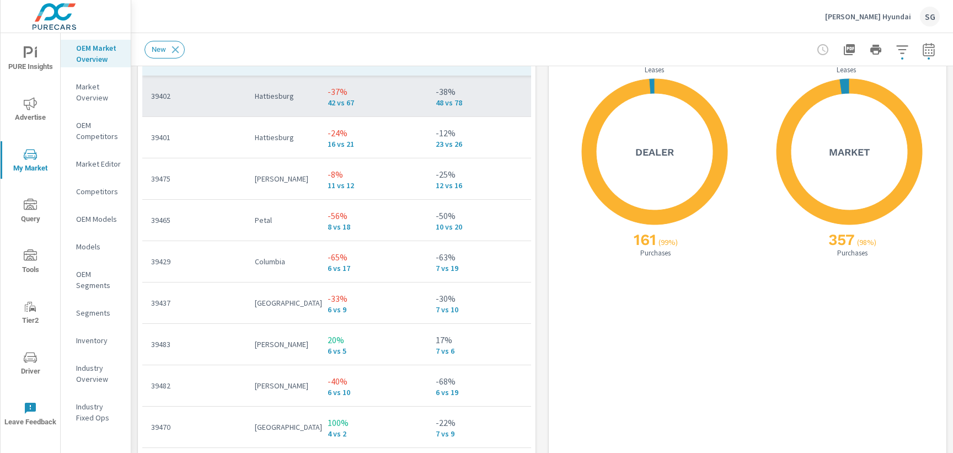
click at [172, 103] on td "39402" at bounding box center [194, 96] width 104 height 29
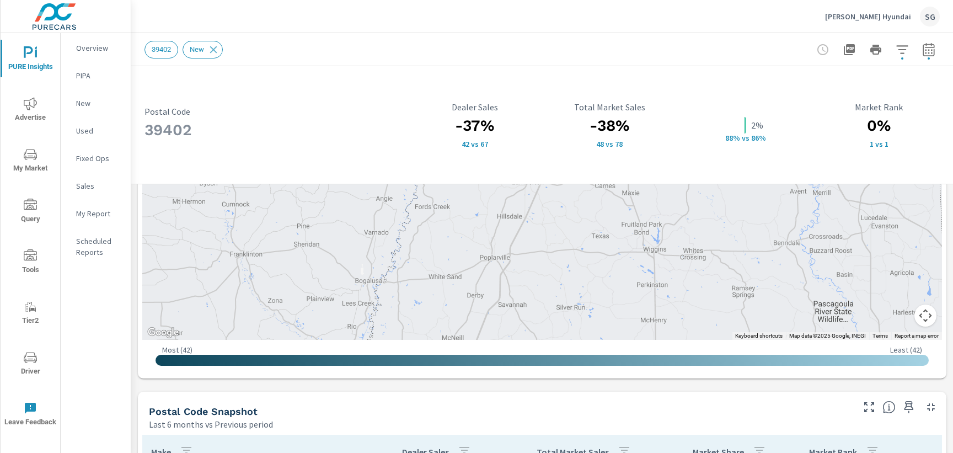
scroll to position [509, 0]
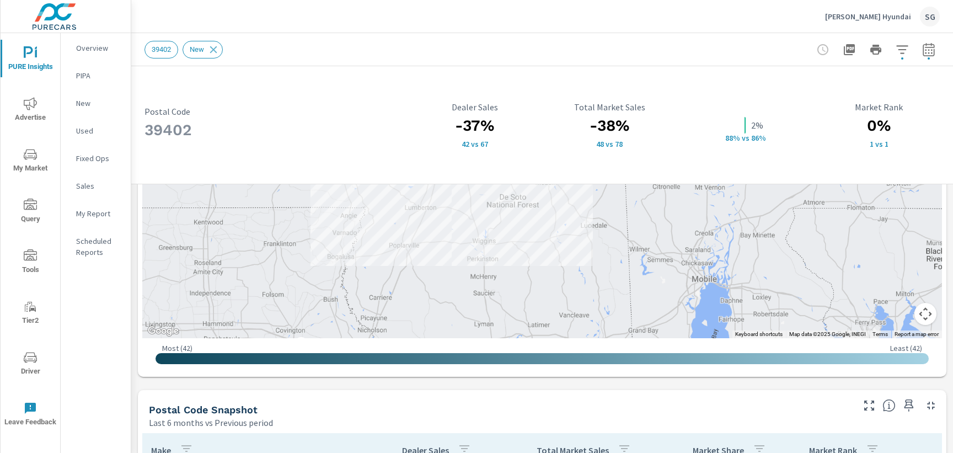
click at [157, 381] on div "39402 Postal Code -37% 42 vs 67 Dealer Sales -38% 48 vs 78 Total Market Sales 2…" at bounding box center [542, 265] width 822 height 1417
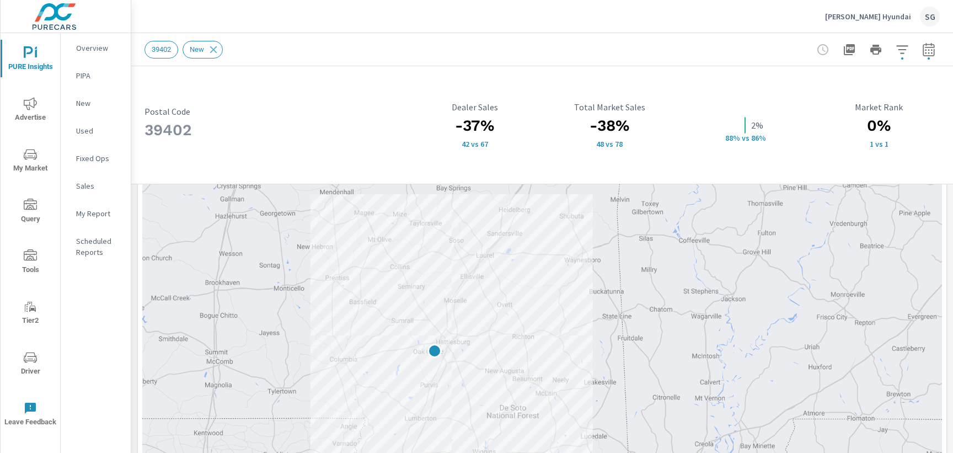
scroll to position [273, 0]
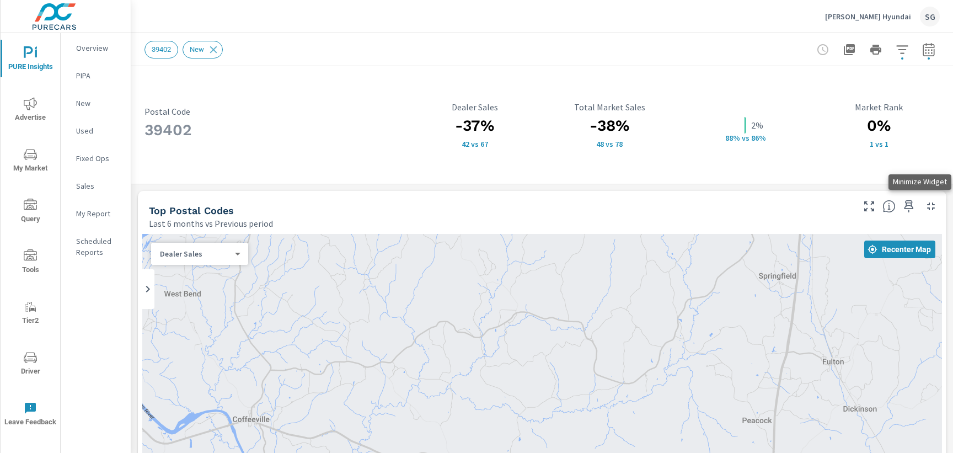
click at [934, 202] on icon "button" at bounding box center [931, 206] width 13 height 13
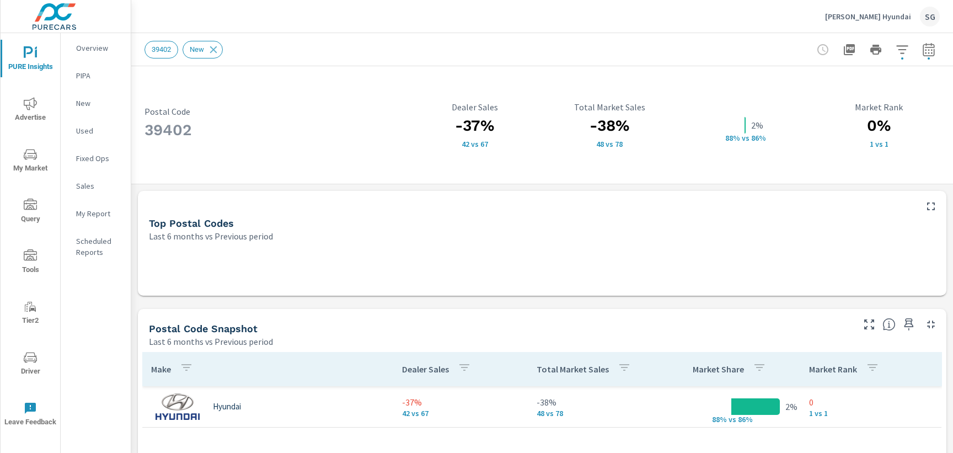
click at [35, 60] on span "PURE Insights" at bounding box center [30, 59] width 53 height 27
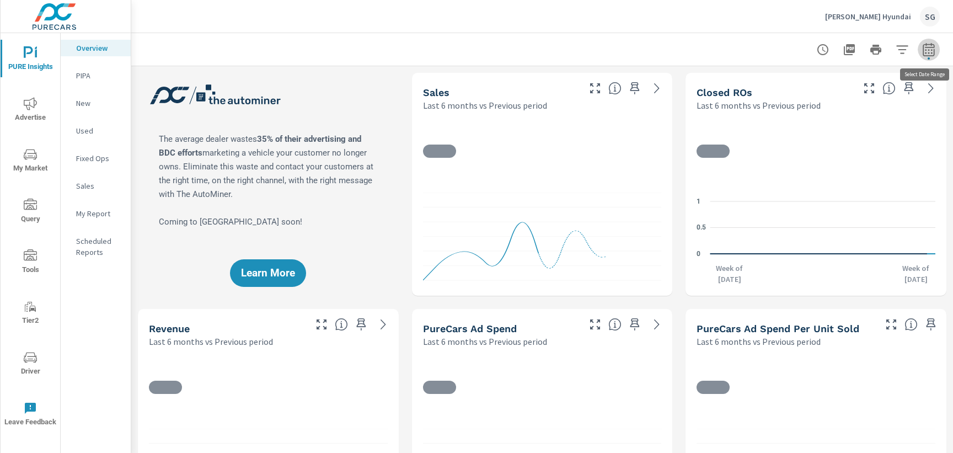
click at [932, 47] on icon "button" at bounding box center [928, 49] width 13 height 13
select select "Last 6 months"
select select "Previous period"
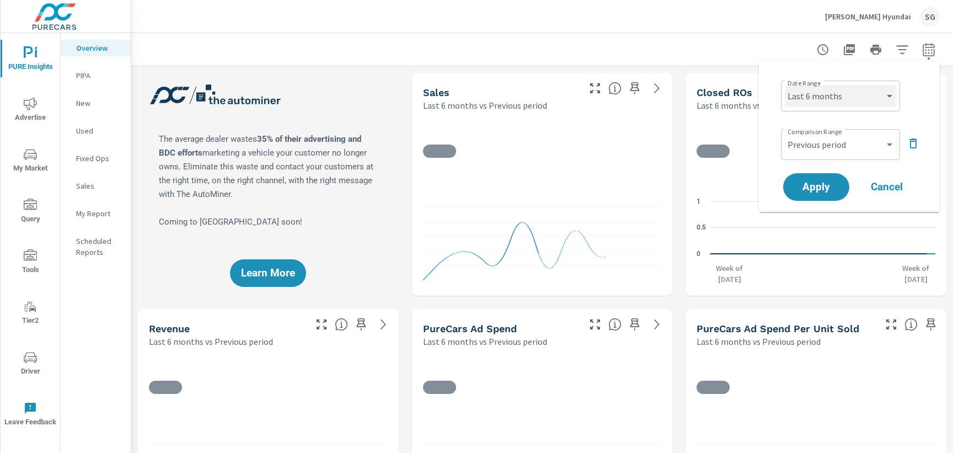
click at [832, 105] on select "Custom [DATE] Last week Last 7 days Last 14 days Last 30 days Last 45 days Last…" at bounding box center [841, 96] width 110 height 22
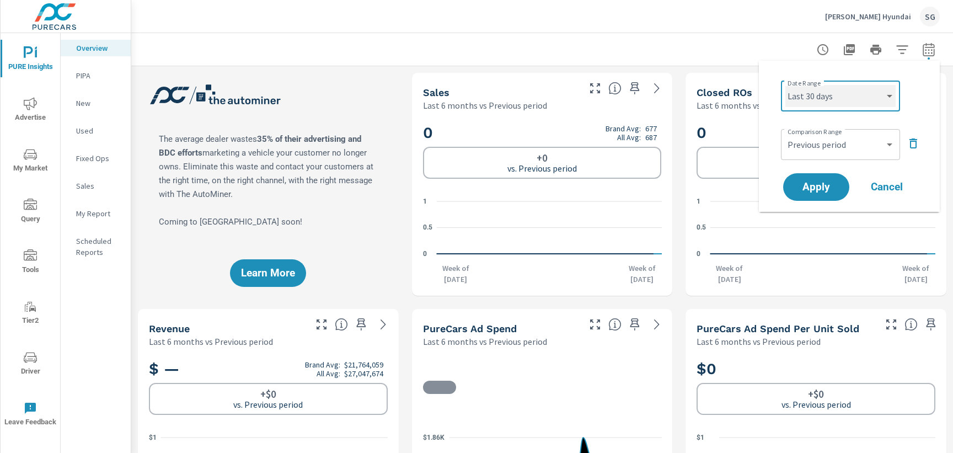
click at [786, 85] on select "Custom [DATE] Last week Last 7 days Last 14 days Last 30 days Last 45 days Last…" at bounding box center [841, 96] width 110 height 22
select select "Last 30 days"
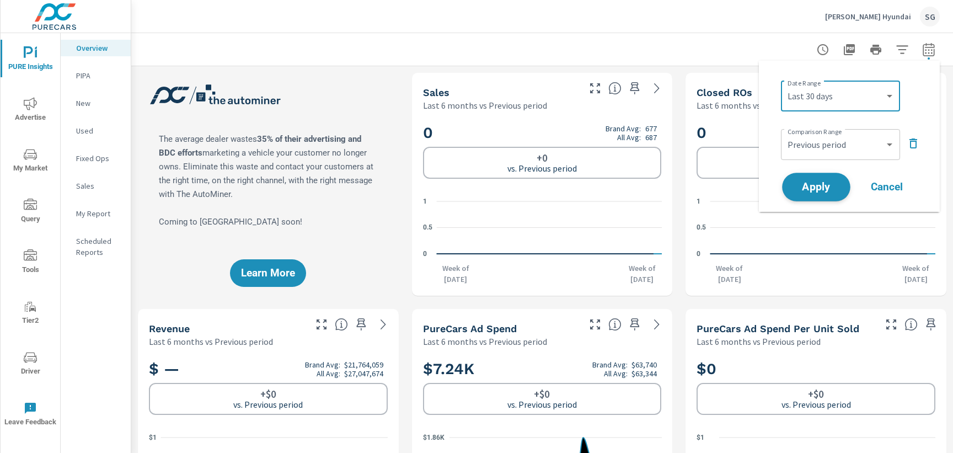
click at [808, 183] on span "Apply" at bounding box center [816, 187] width 45 height 10
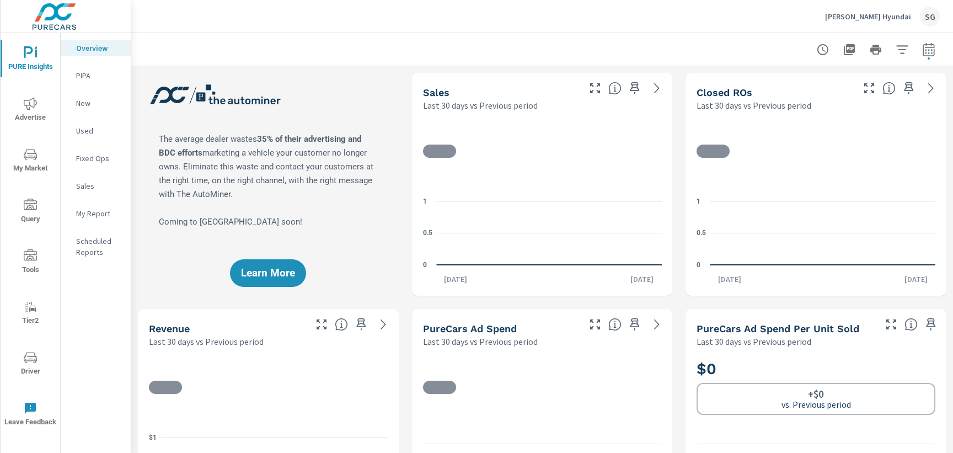
click at [140, 109] on div "Learn More" at bounding box center [268, 184] width 261 height 223
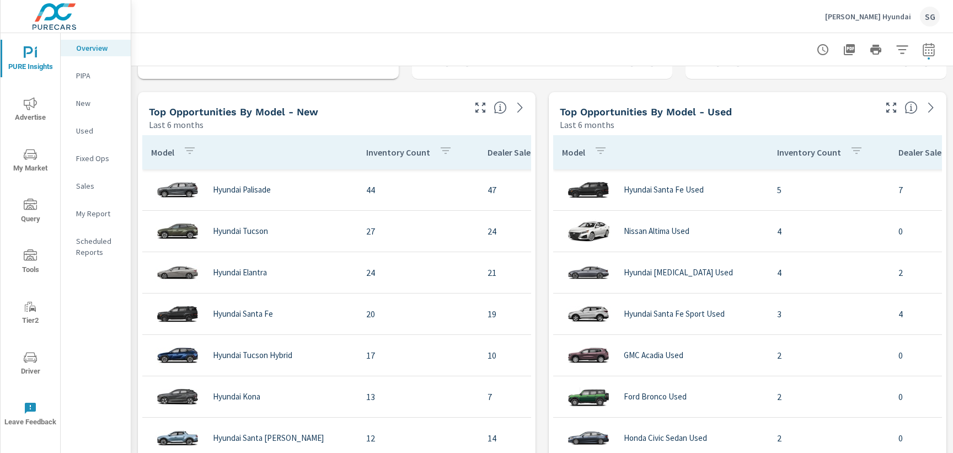
scroll to position [926, 0]
click at [408, 89] on div "Learn More The average dealer wastes 35% of their advertising and BDC efforts m…" at bounding box center [542, 321] width 822 height 2361
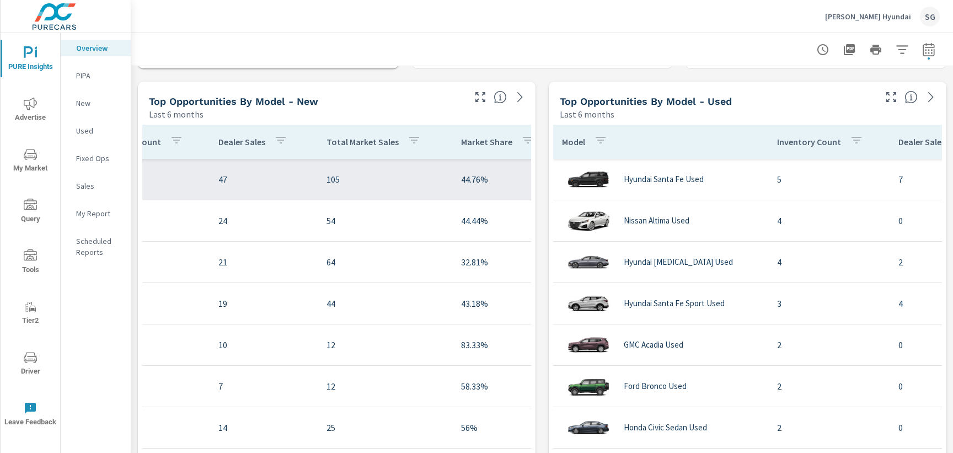
scroll to position [0, 270]
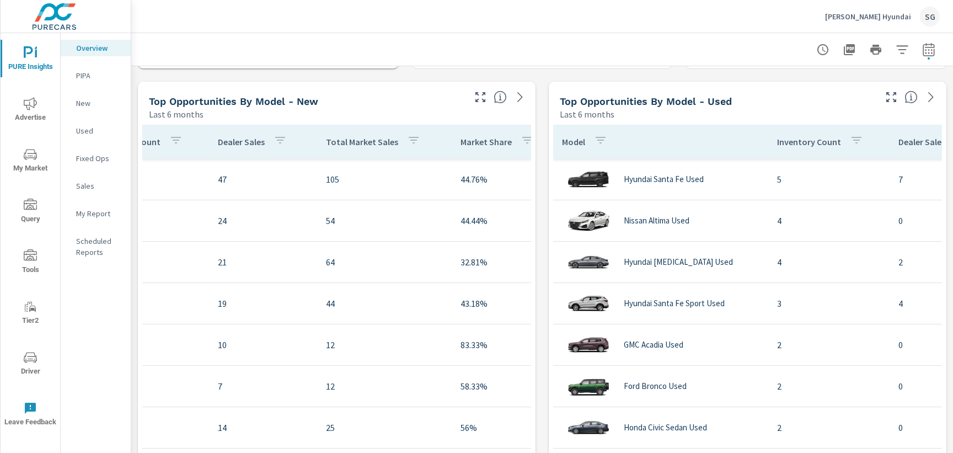
click at [402, 73] on div "Learn More The average dealer wastes 35% of their advertising and BDC efforts m…" at bounding box center [542, 311] width 822 height 2361
click at [135, 233] on div "Learn More The average dealer wastes 35% of their advertising and BDC efforts m…" at bounding box center [542, 311] width 822 height 2361
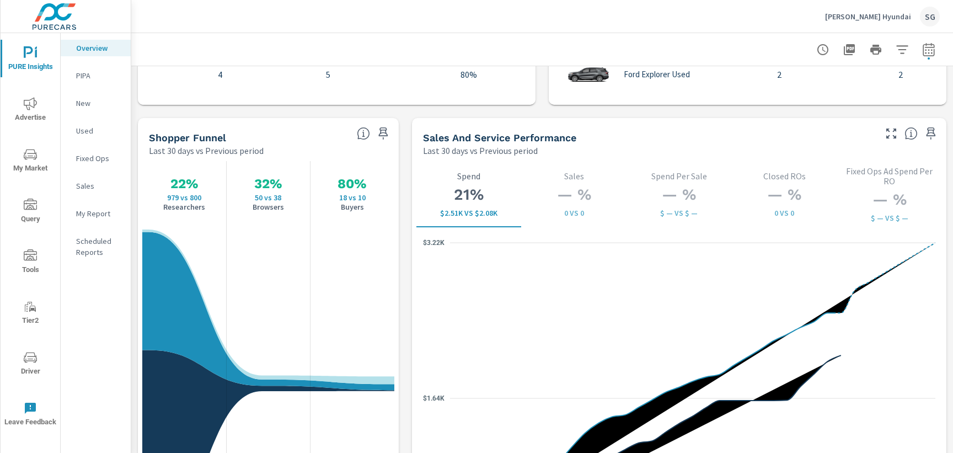
scroll to position [1376, 0]
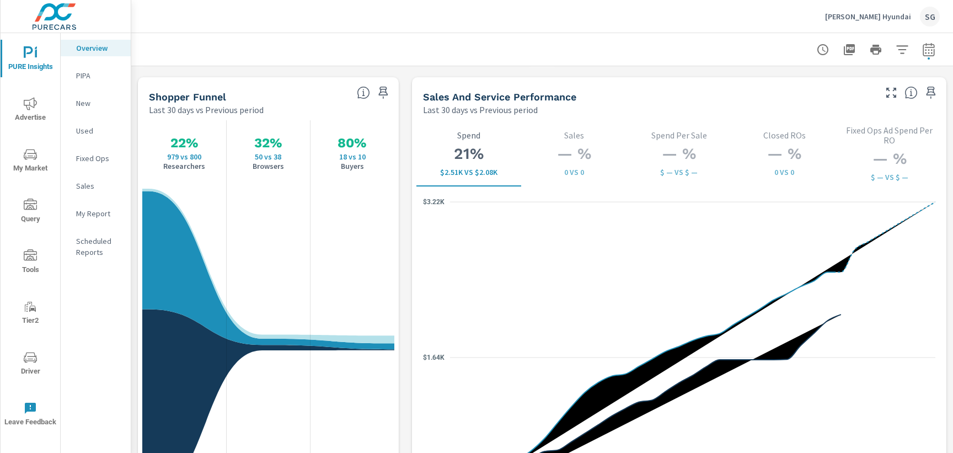
scroll to position [1424, 0]
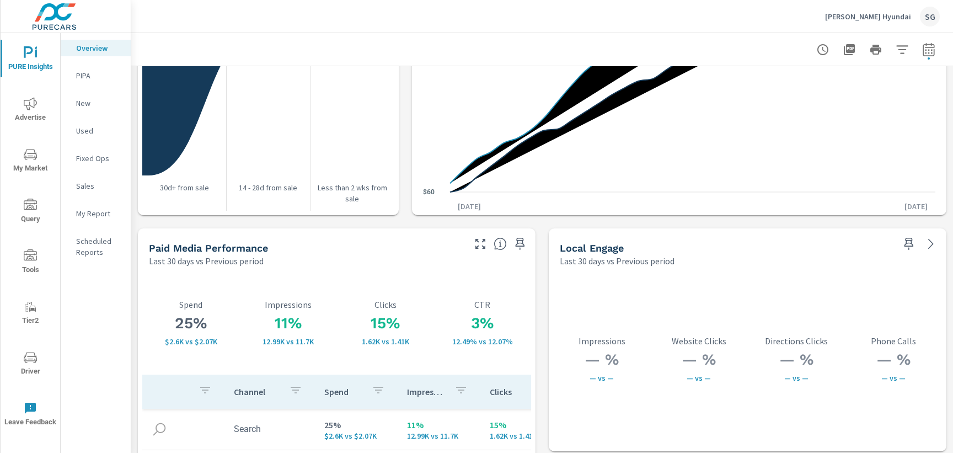
scroll to position [1734, 0]
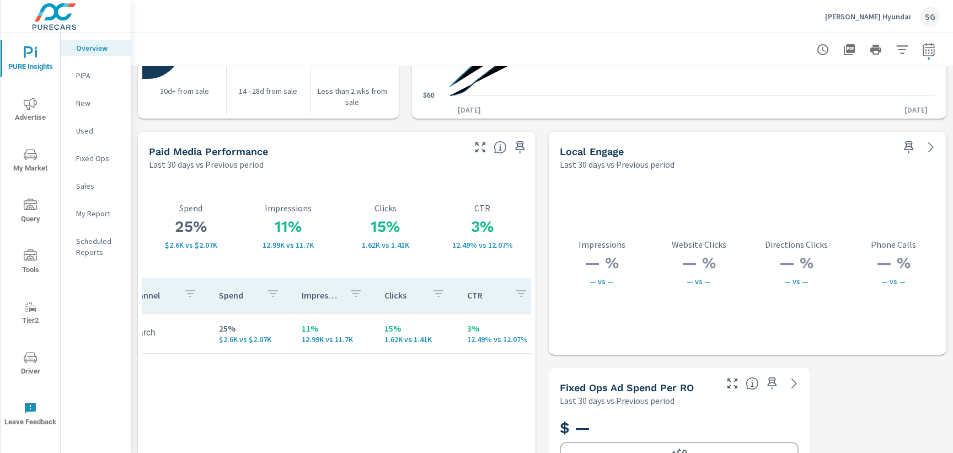
scroll to position [0, 113]
click at [469, 344] on td "3% 12.49% vs 12.07%" at bounding box center [492, 333] width 83 height 40
click at [30, 113] on span "Advertise" at bounding box center [30, 110] width 53 height 27
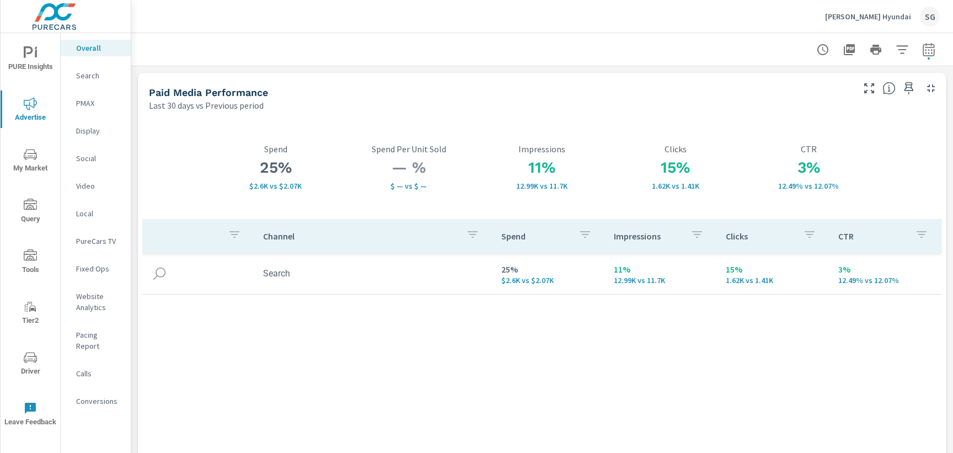
click at [76, 311] on div "Website Analytics" at bounding box center [96, 302] width 70 height 28
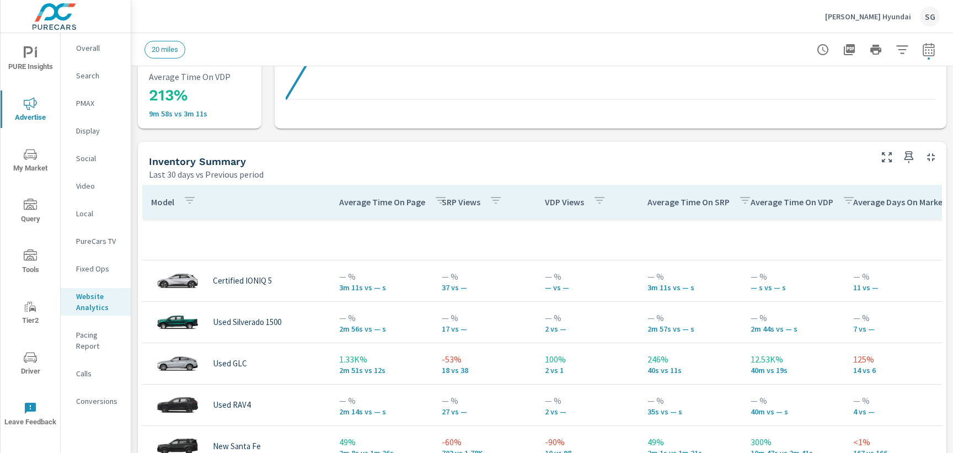
scroll to position [404, 0]
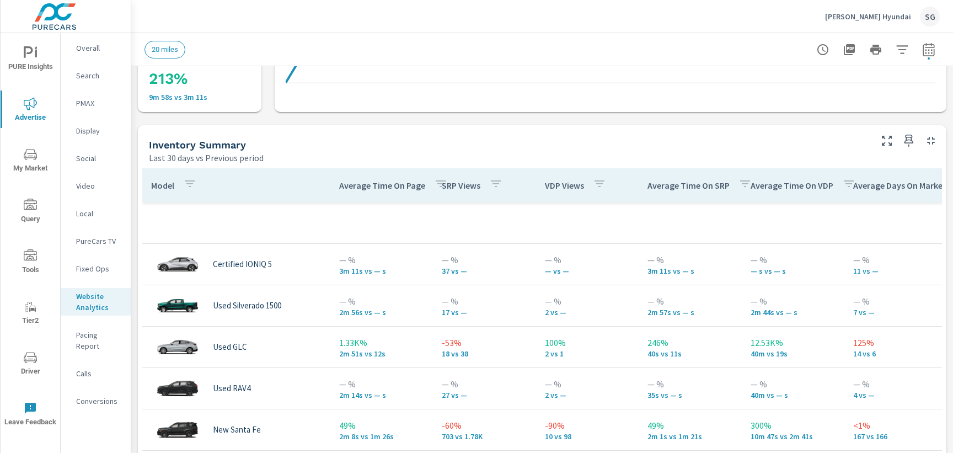
scroll to position [419, 0]
click at [898, 55] on icon "button" at bounding box center [902, 49] width 13 height 13
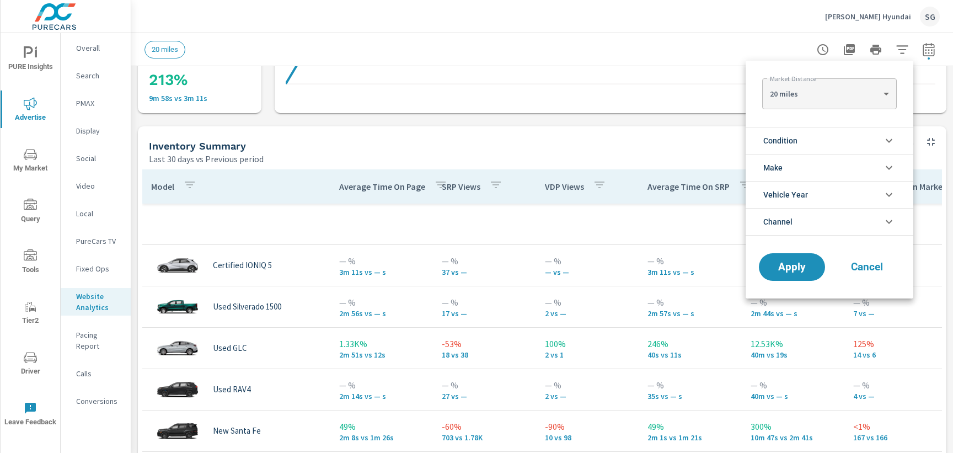
click at [788, 143] on span "Condition" at bounding box center [780, 140] width 34 height 26
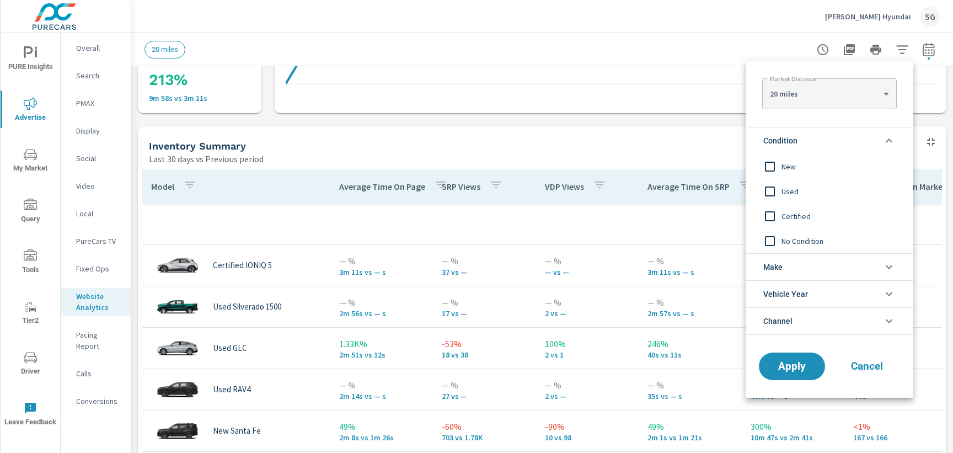
click at [770, 167] on input "filter options" at bounding box center [770, 166] width 23 height 23
click at [783, 361] on span "Apply" at bounding box center [792, 366] width 45 height 10
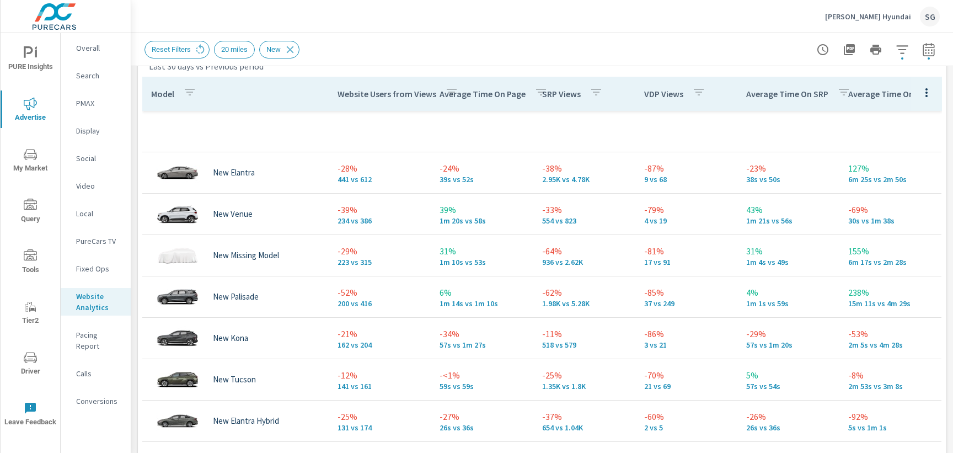
scroll to position [520, 0]
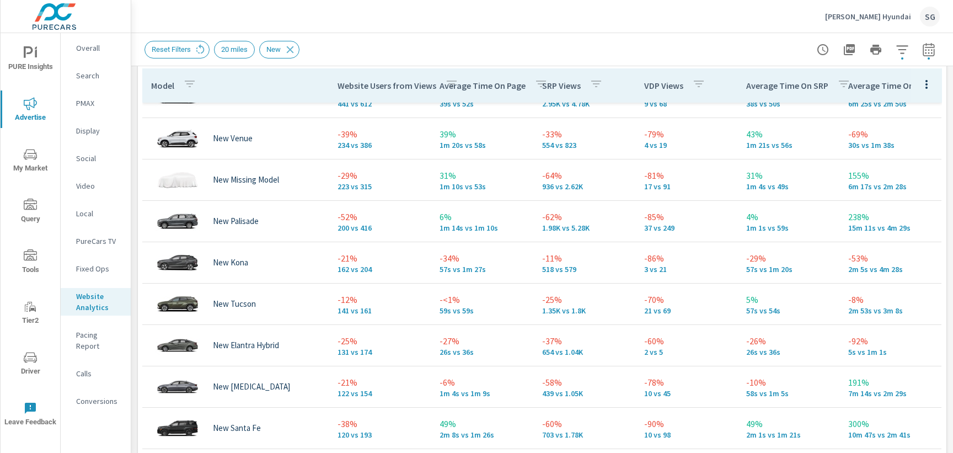
scroll to position [70, 0]
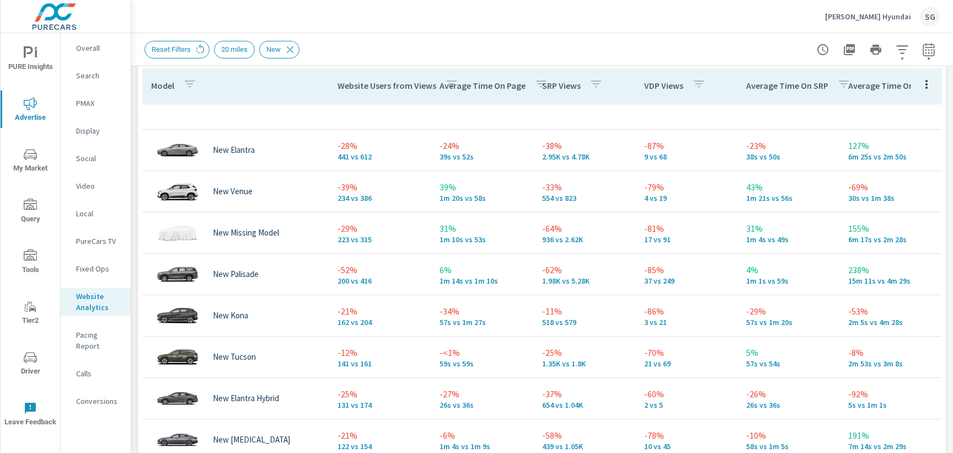
scroll to position [13, 0]
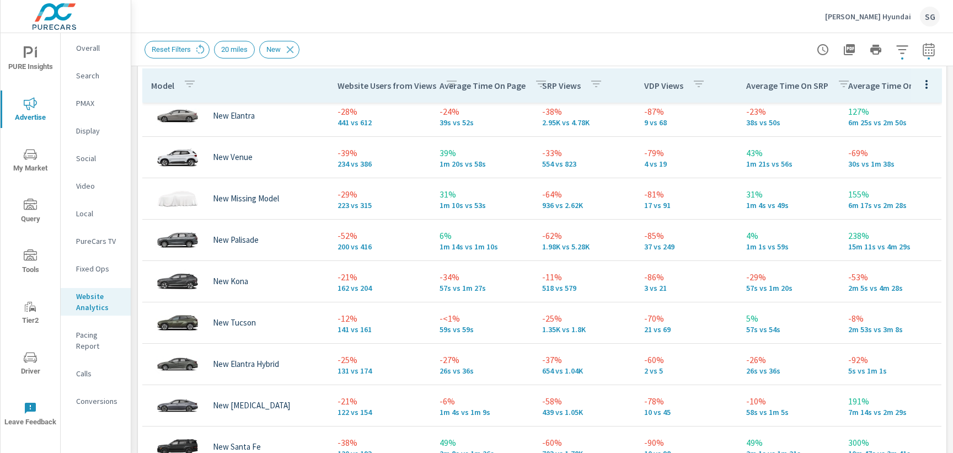
scroll to position [70, 0]
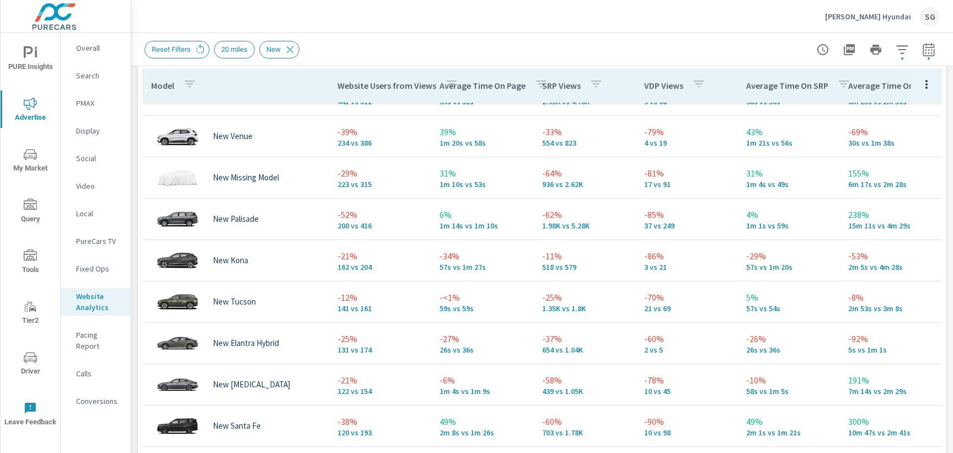
click at [88, 368] on p "Calls" at bounding box center [99, 373] width 46 height 11
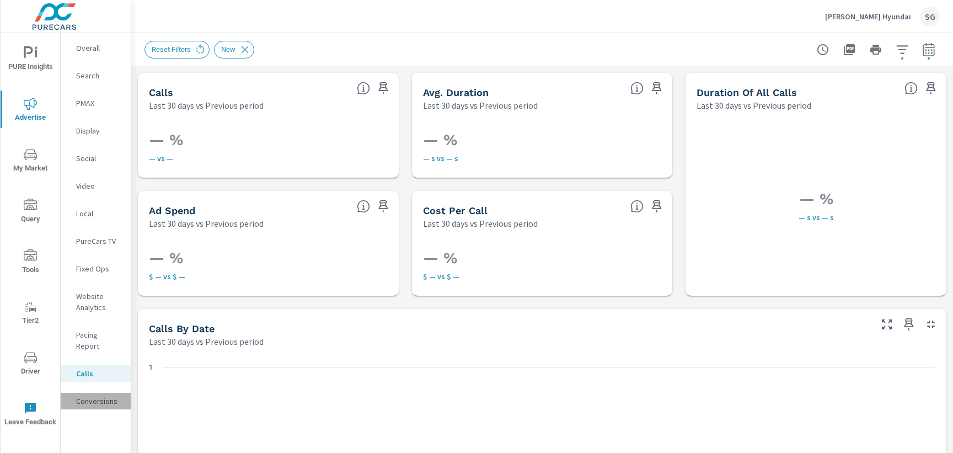
click at [93, 396] on p "Conversions" at bounding box center [99, 401] width 46 height 11
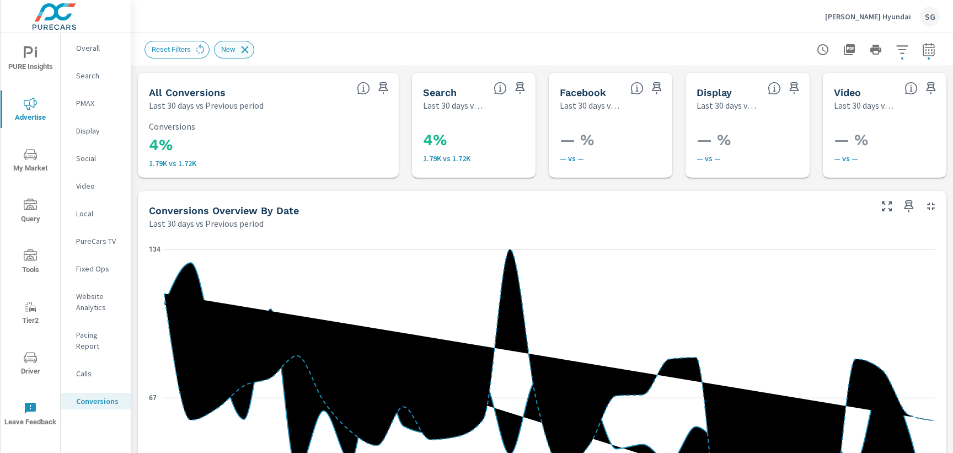
click at [249, 46] on icon at bounding box center [245, 50] width 12 height 12
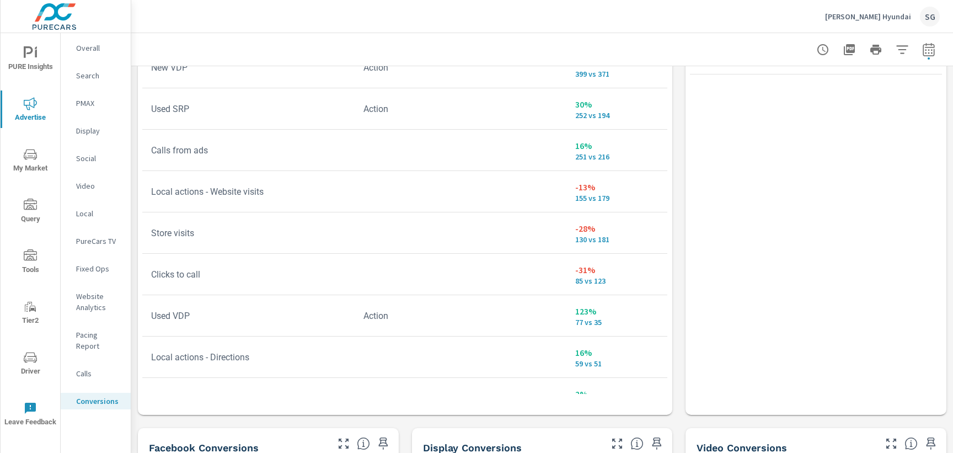
scroll to position [36, 0]
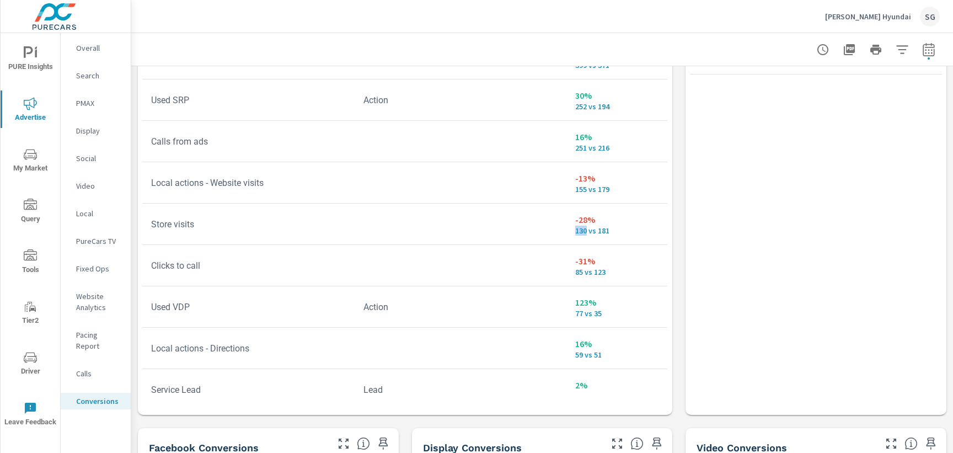
drag, startPoint x: 575, startPoint y: 230, endPoint x: 586, endPoint y: 234, distance: 11.2
click at [586, 234] on p "130 vs 181" at bounding box center [616, 230] width 83 height 9
drag, startPoint x: 576, startPoint y: 150, endPoint x: 587, endPoint y: 151, distance: 10.5
click at [587, 151] on p "251 vs 216" at bounding box center [616, 147] width 83 height 9
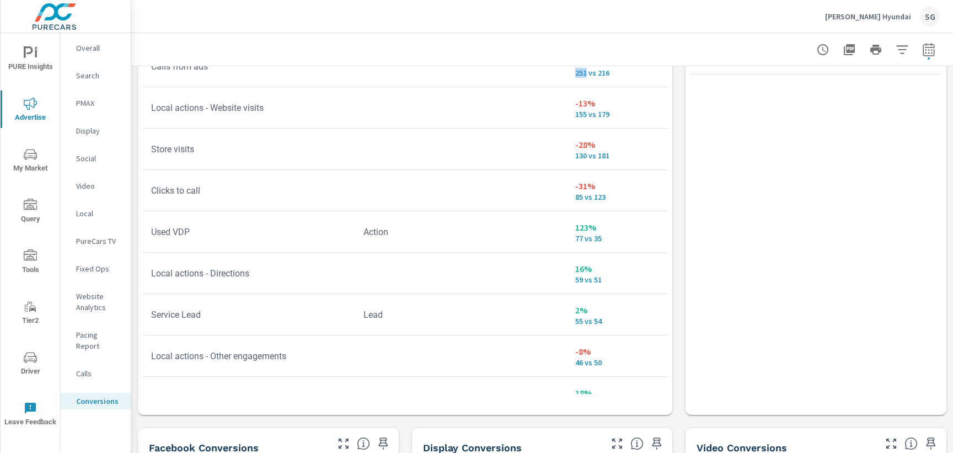
scroll to position [114, 0]
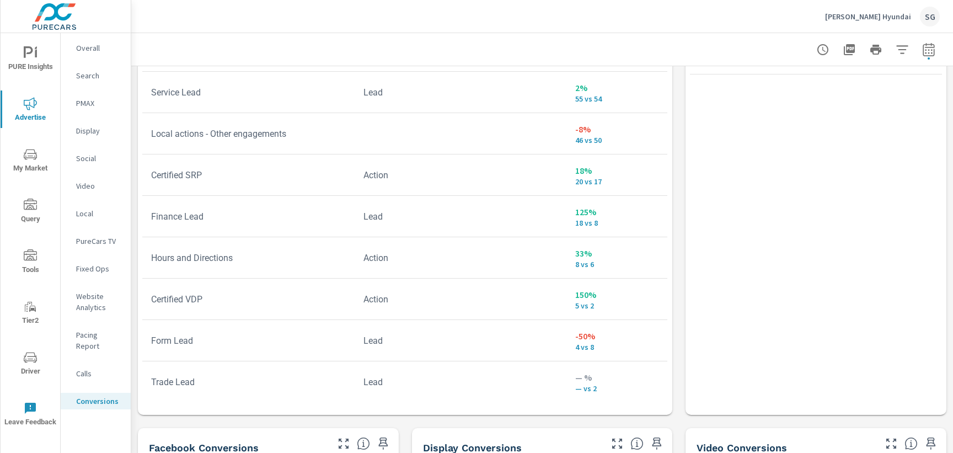
scroll to position [343, 0]
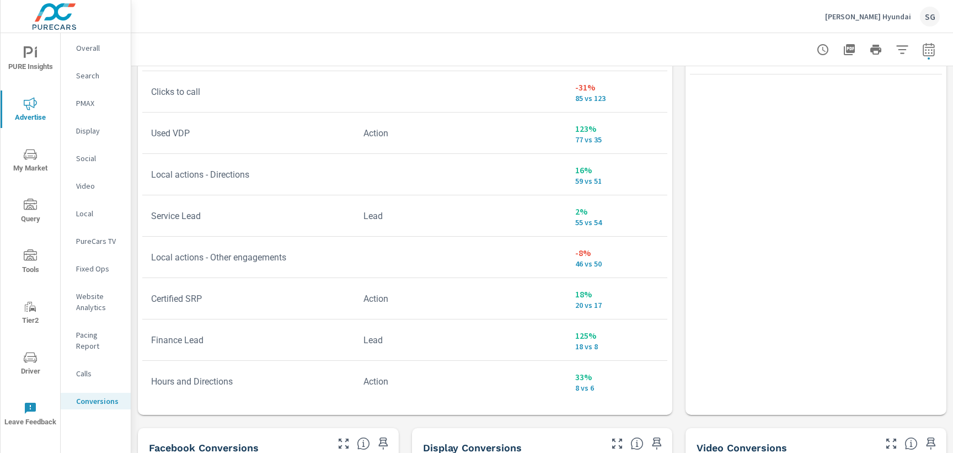
scroll to position [207, 0]
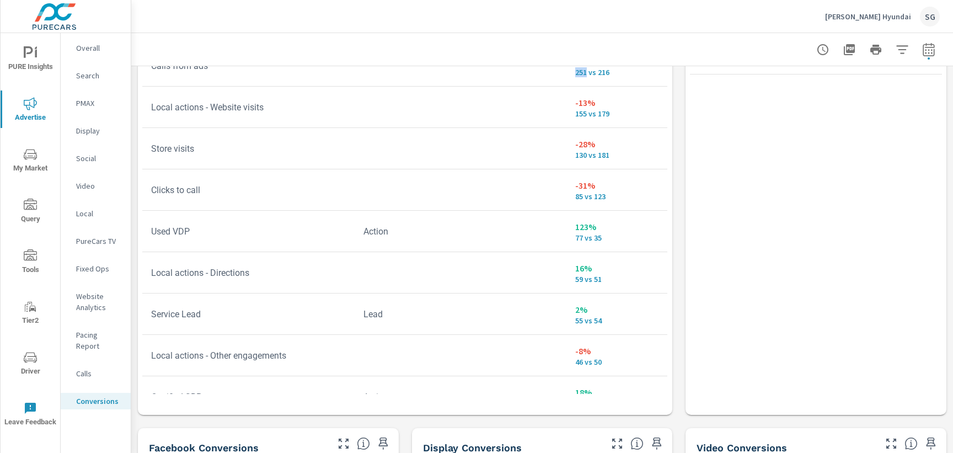
scroll to position [97, 0]
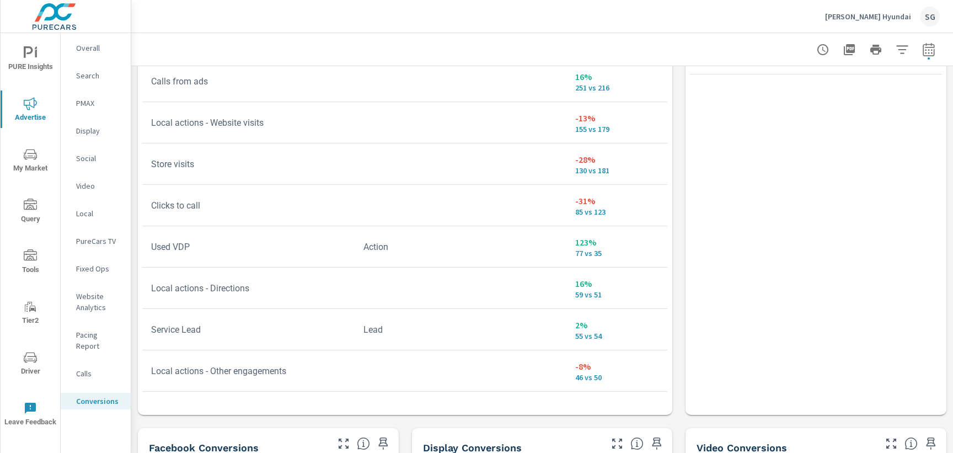
click at [289, 87] on td "Calls from ads" at bounding box center [248, 81] width 212 height 28
click at [575, 211] on td "-31% 85 vs 123" at bounding box center [617, 205] width 101 height 40
drag, startPoint x: 576, startPoint y: 212, endPoint x: 584, endPoint y: 213, distance: 7.8
click at [584, 213] on p "85 vs 123" at bounding box center [616, 211] width 83 height 9
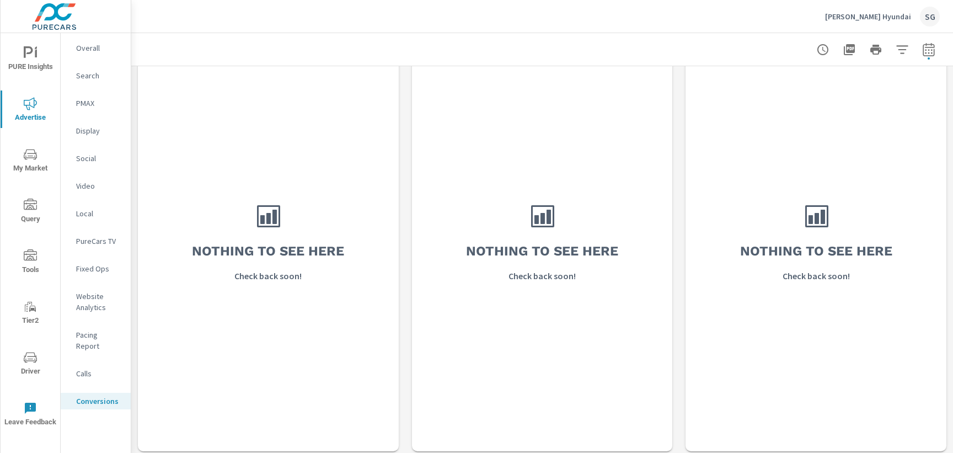
scroll to position [1148, 0]
